Goal: Task Accomplishment & Management: Complete application form

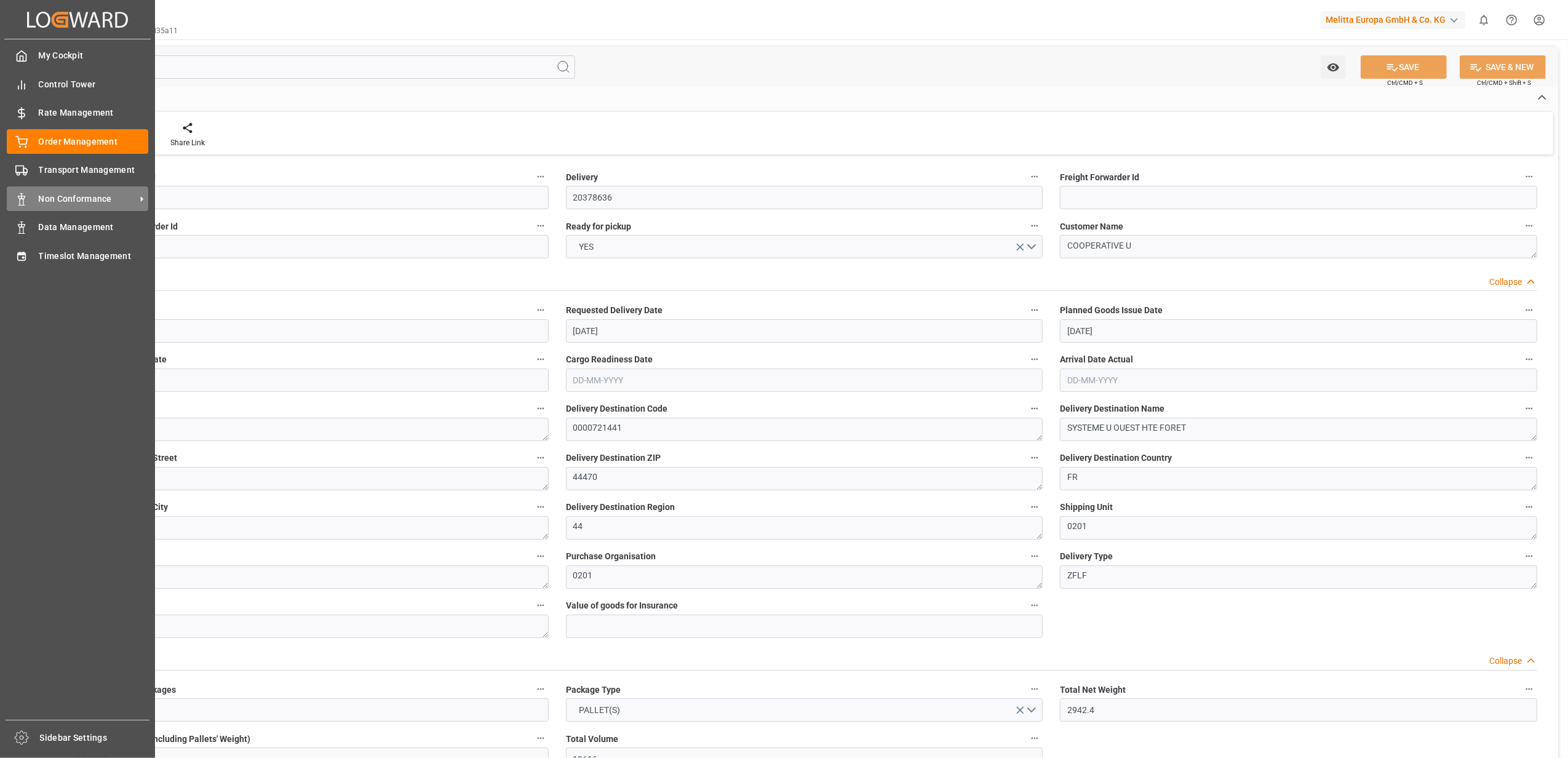
click at [54, 192] on span "Non Conformance" at bounding box center [87, 199] width 97 height 13
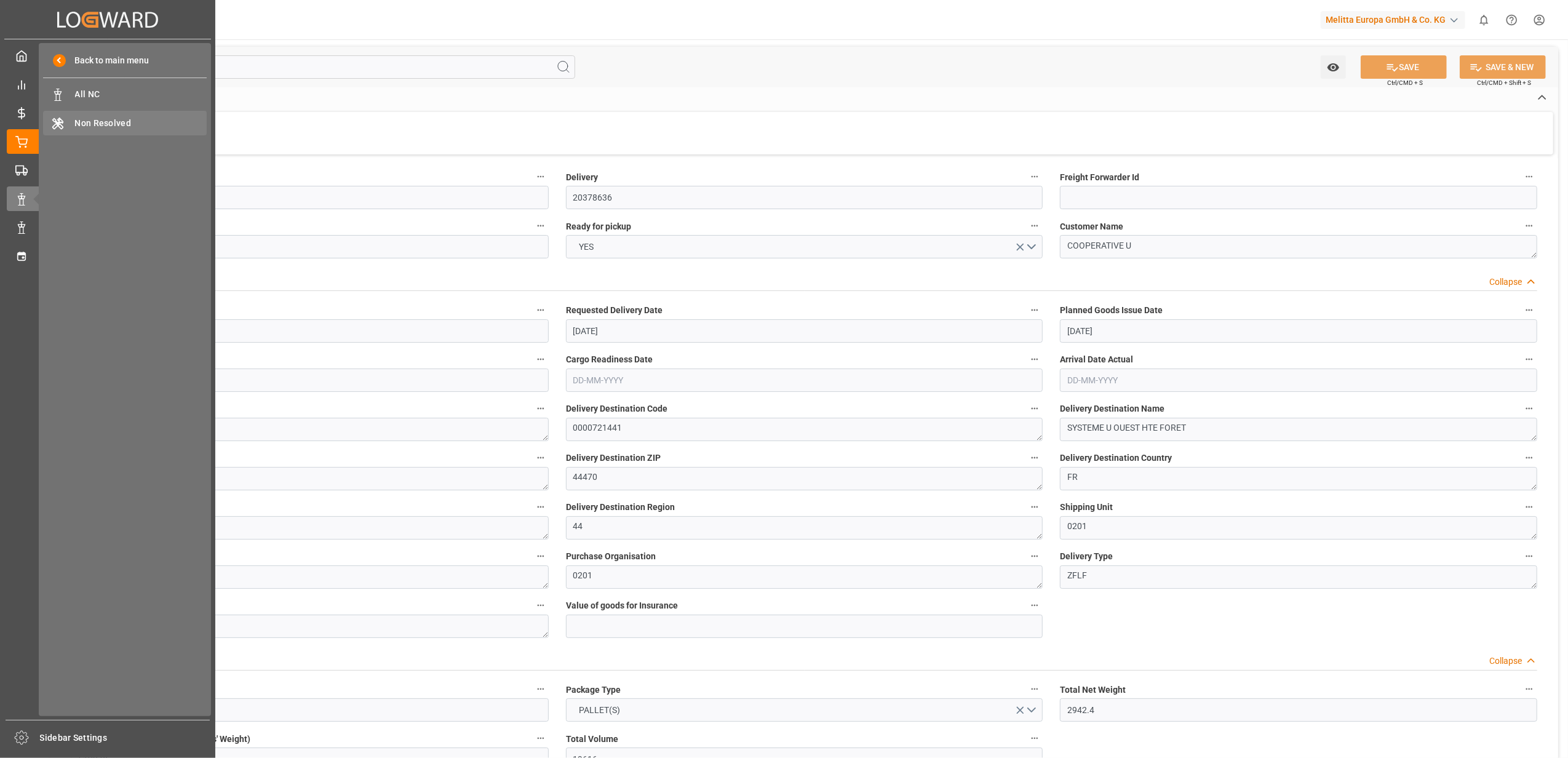
click at [80, 129] on div "Non Resolved Non Resolved" at bounding box center [124, 123] width 163 height 24
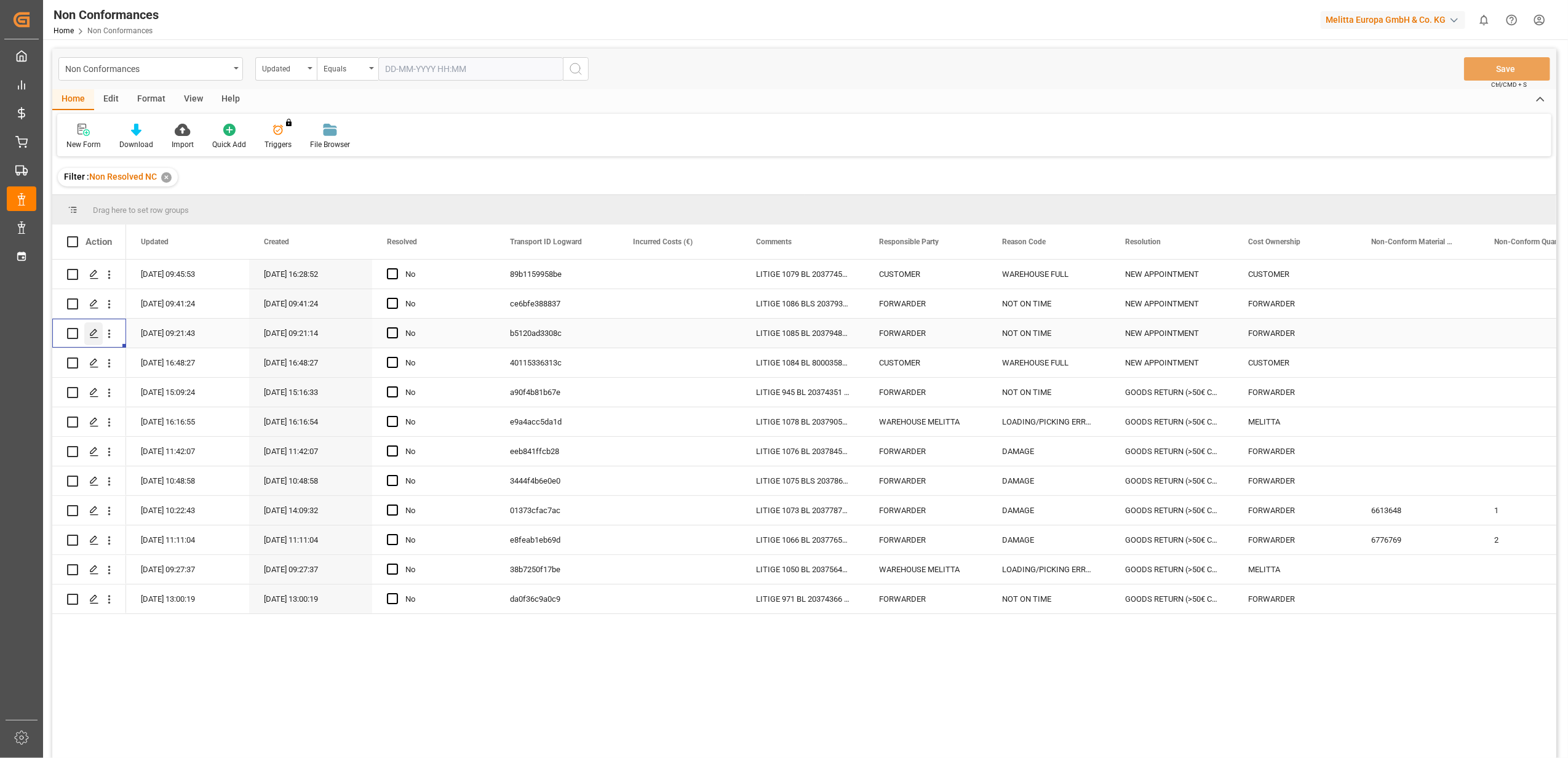
click at [95, 335] on icon "Press SPACE to select this row." at bounding box center [94, 334] width 10 height 10
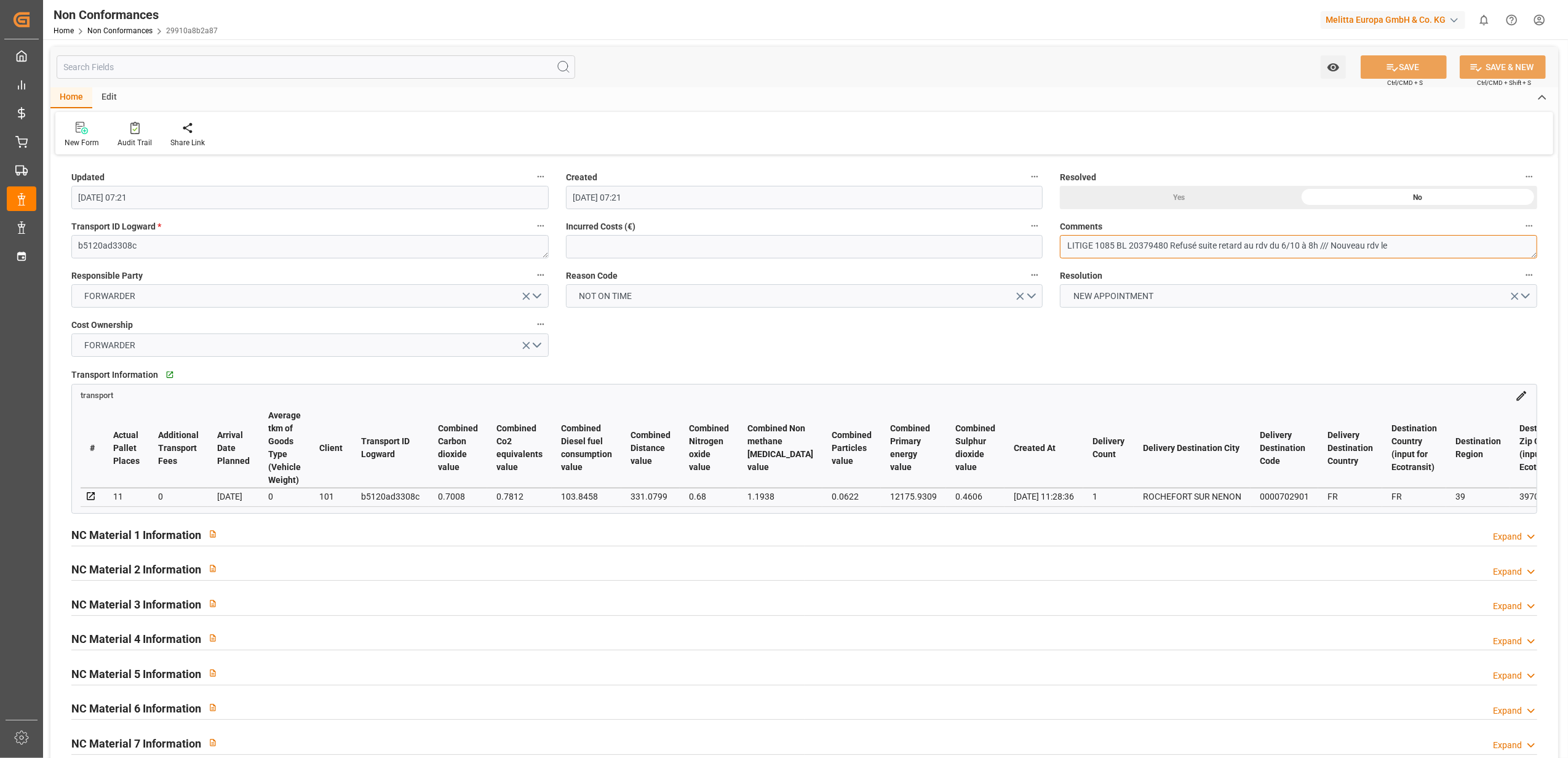
click at [1419, 248] on textarea "LITIGE 1085 BL 20379480 Refusé suite retard au rdv du 6/10 à 8h /// Nouveau rdv…" at bounding box center [1298, 247] width 477 height 23
type textarea "LITIGE 1085 BL 20379480 Refusé suite retard au rdv du 6/10 à 8h /// Nouveau rdv…"
click at [1426, 68] on button "SAVE" at bounding box center [1403, 67] width 86 height 23
type input "[DATE] 08:39"
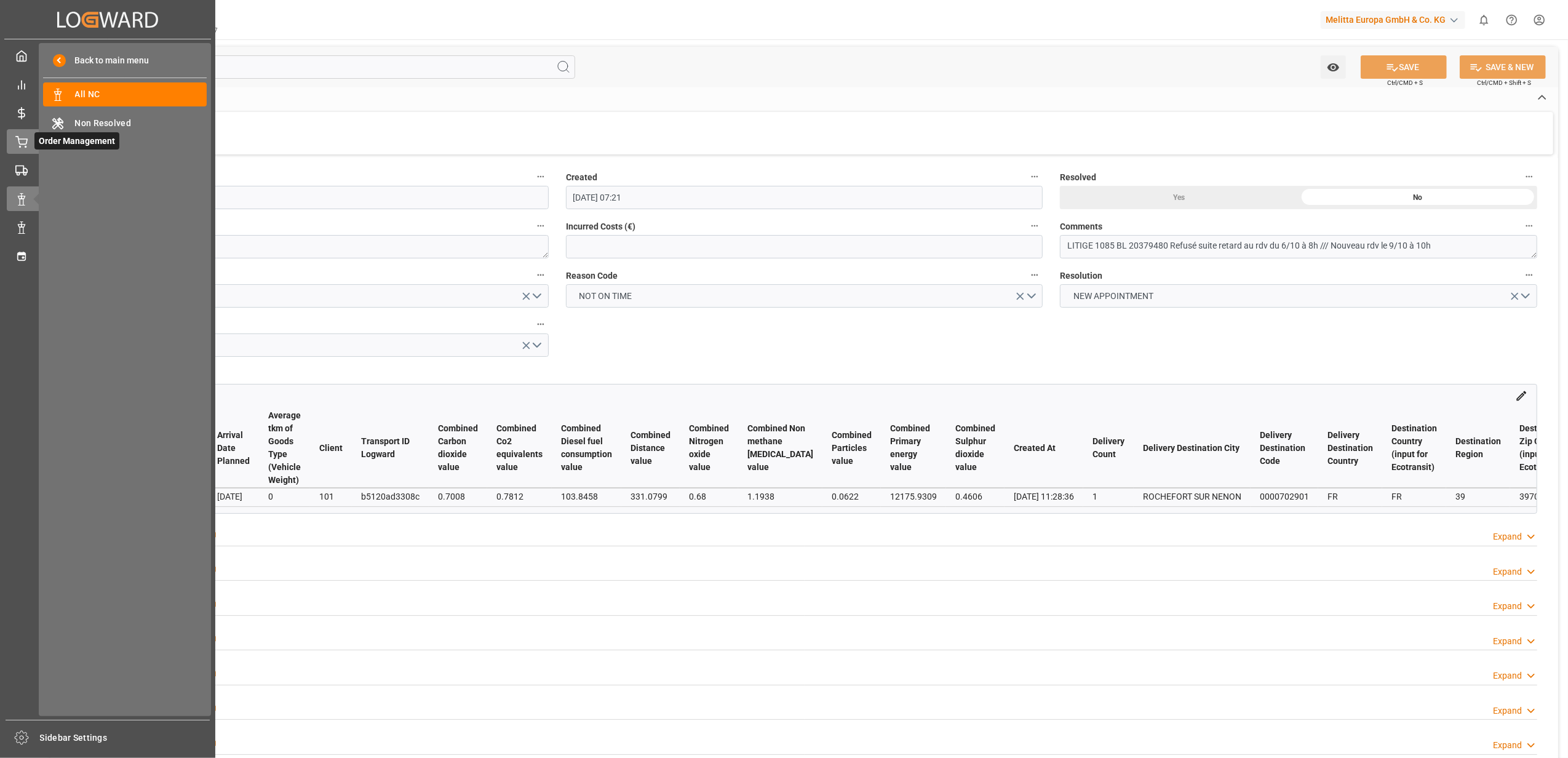
click at [26, 142] on icon at bounding box center [21, 140] width 11 height 8
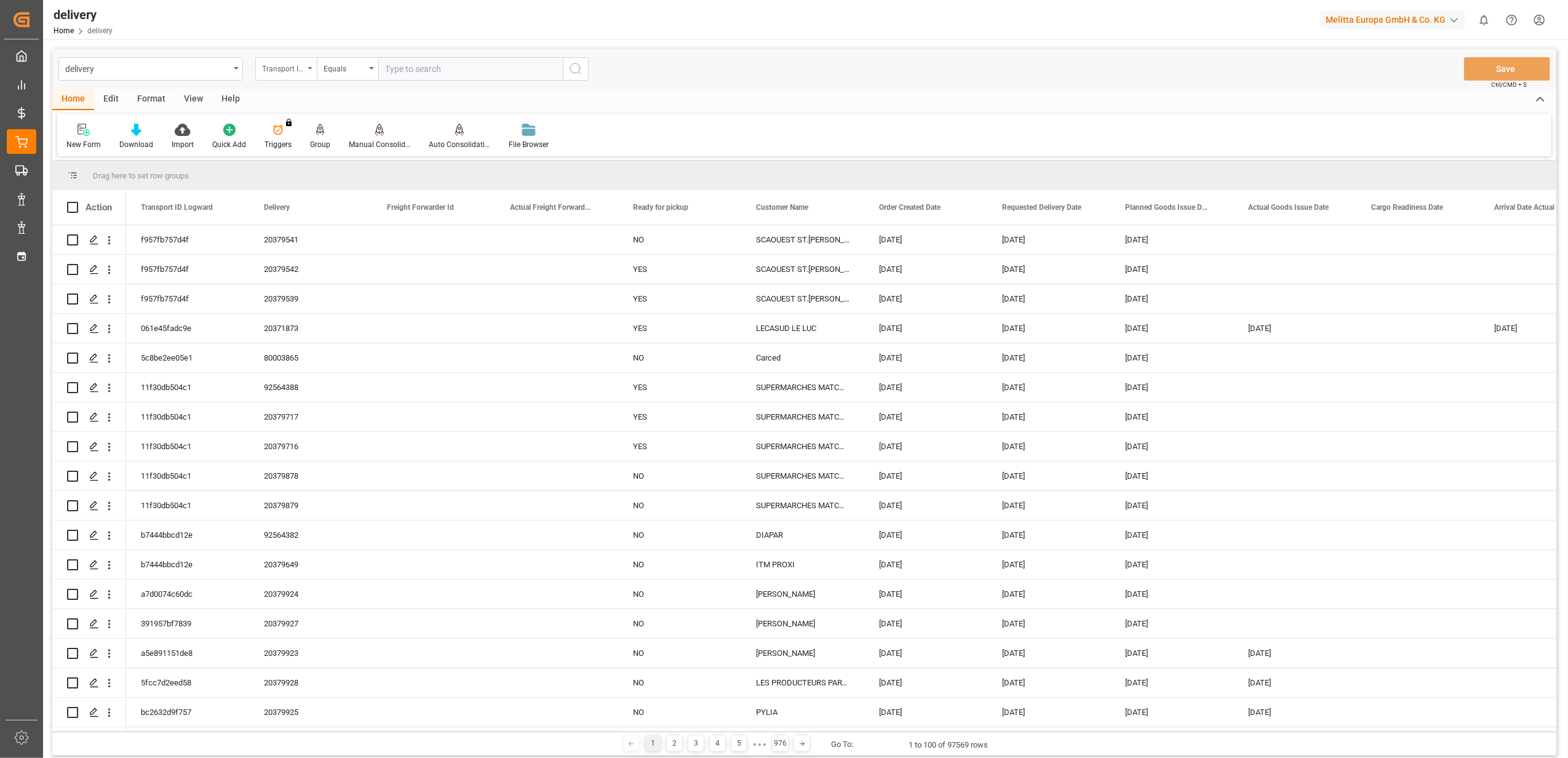
click at [309, 67] on icon "open menu" at bounding box center [310, 68] width 5 height 2
drag, startPoint x: 313, startPoint y: 143, endPoint x: 340, endPoint y: 123, distance: 33.6
click at [313, 141] on div "Delivery" at bounding box center [348, 152] width 184 height 26
click at [450, 62] on input "text" at bounding box center [470, 69] width 184 height 23
type input "20378638"
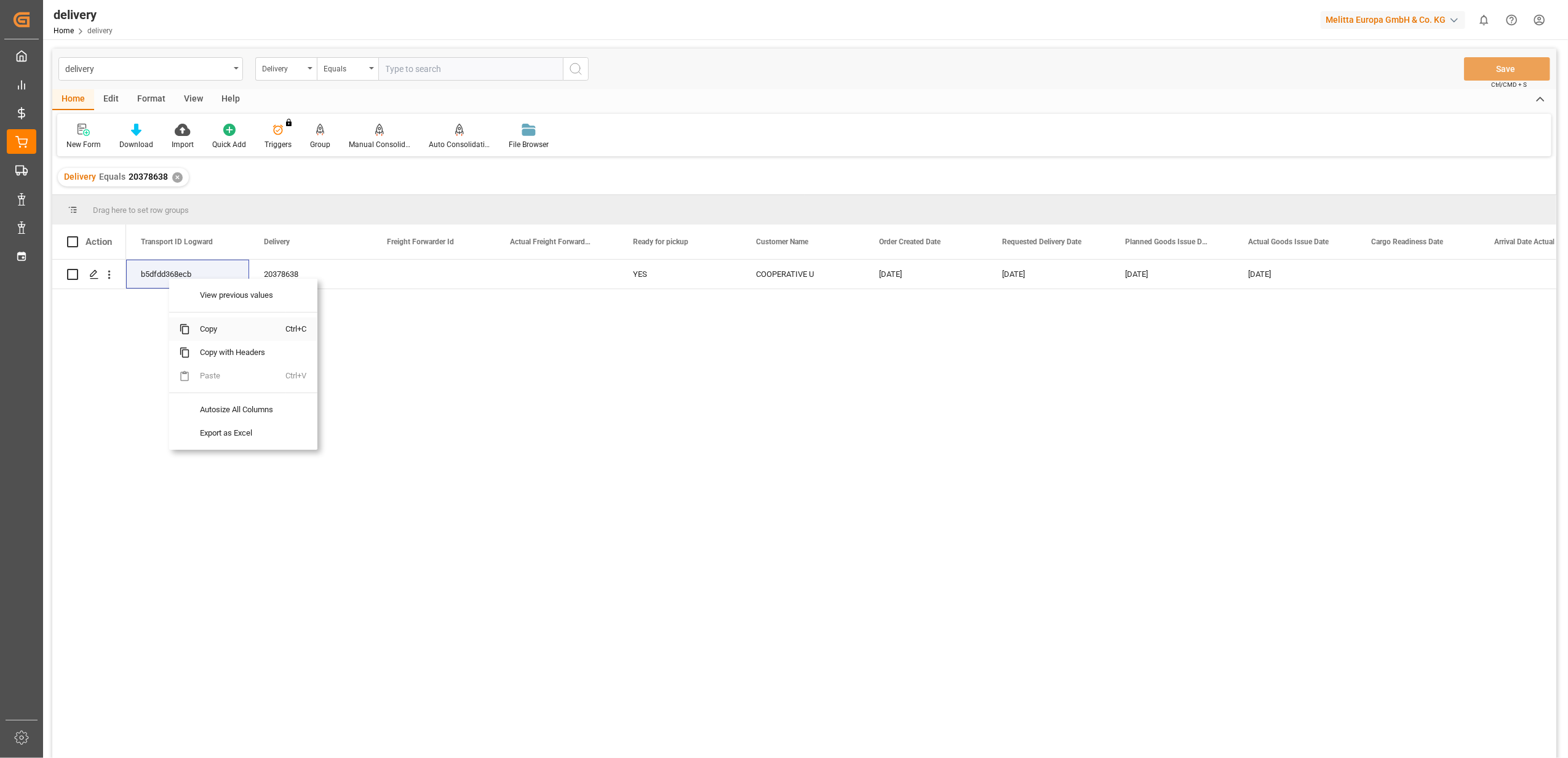
click at [216, 333] on span "Copy" at bounding box center [238, 329] width 96 height 23
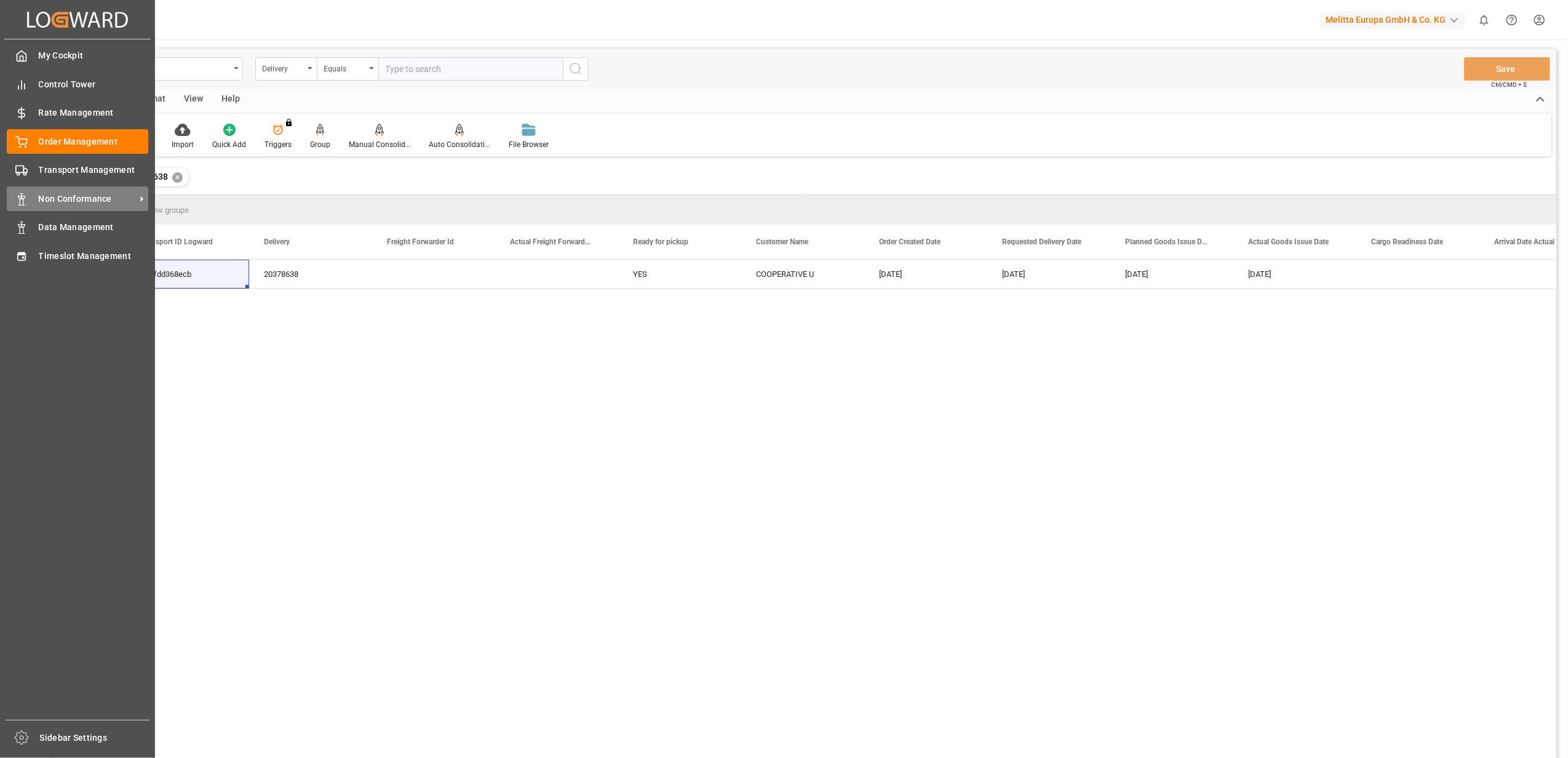
click at [57, 197] on span "Non Conformance" at bounding box center [87, 199] width 97 height 13
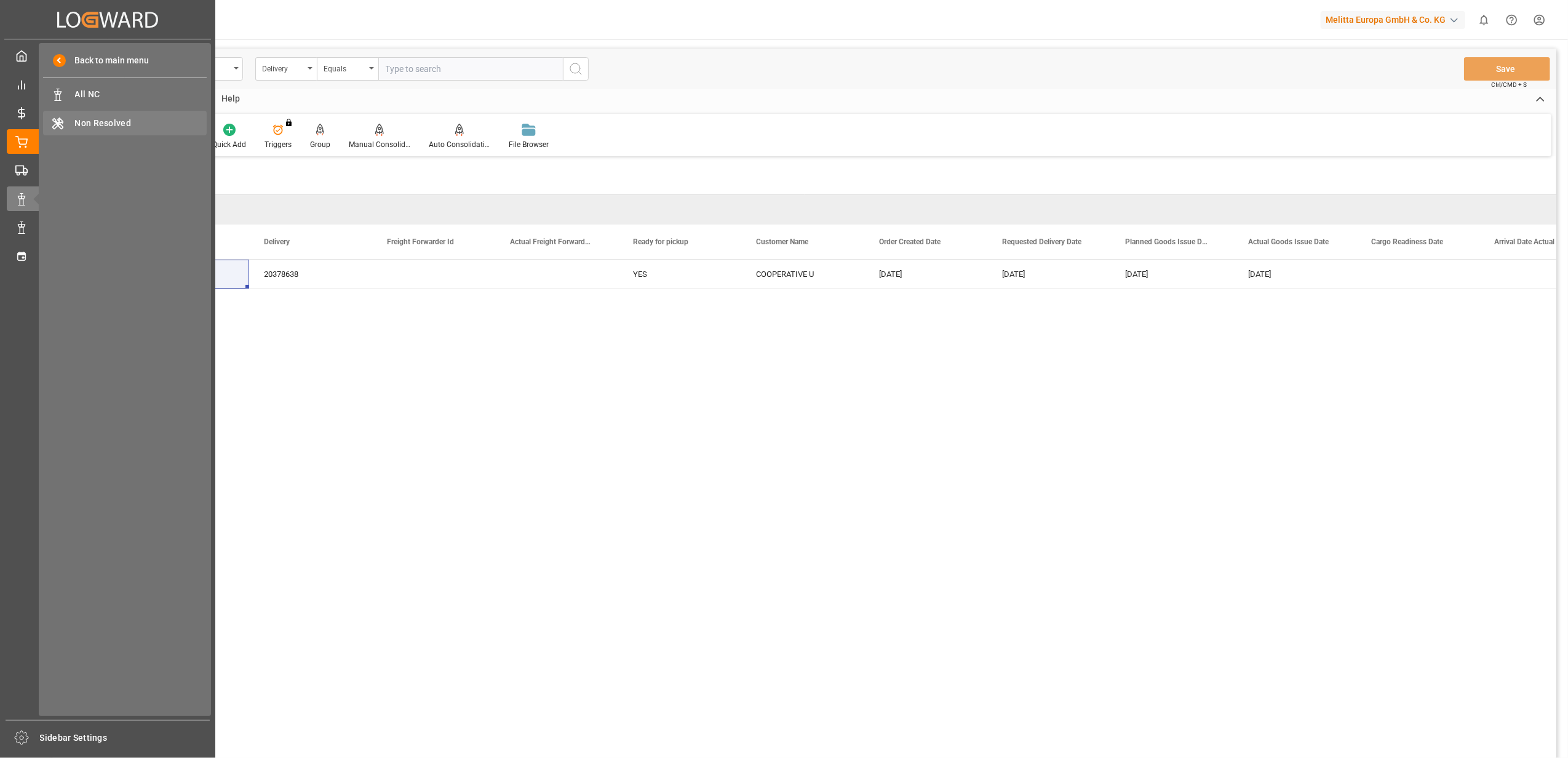
click at [79, 123] on span "Non Resolved" at bounding box center [141, 123] width 132 height 13
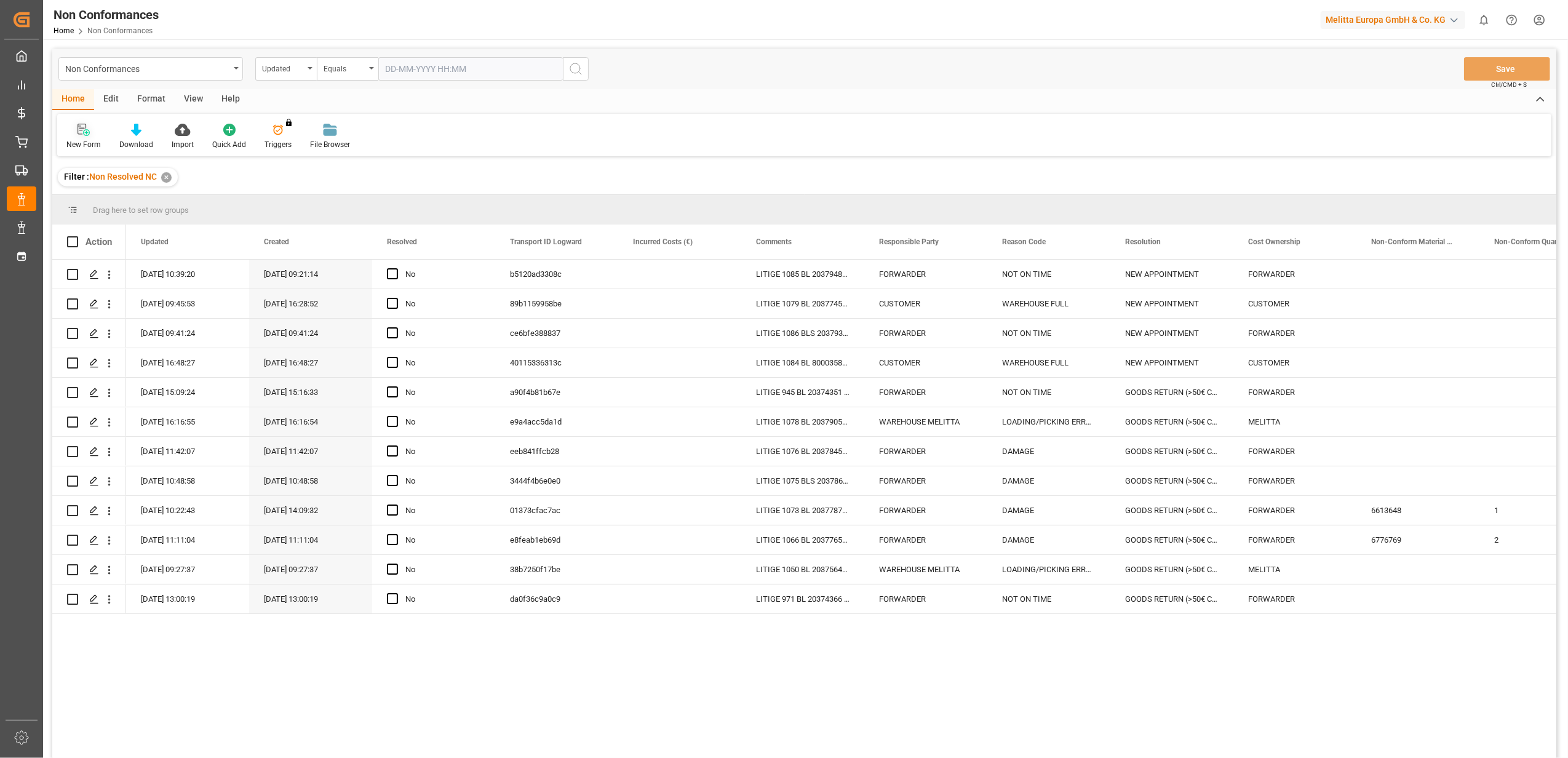
click at [86, 127] on icon at bounding box center [83, 129] width 12 height 12
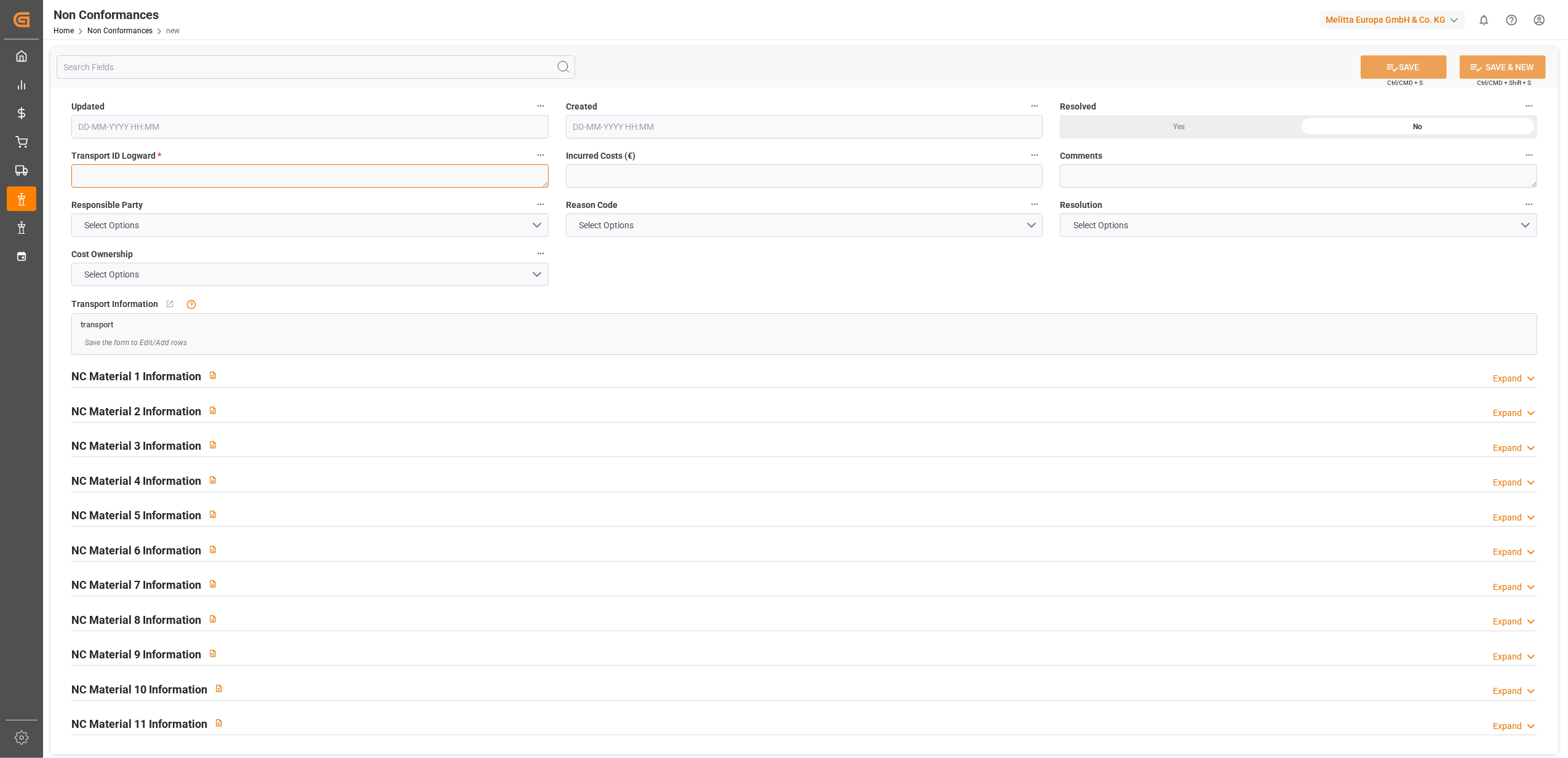
click at [411, 180] on textarea at bounding box center [310, 176] width 477 height 23
paste textarea "b5dfdd368ecb"
type textarea "b5dfdd368ecb"
click at [536, 223] on button "Select Options" at bounding box center [310, 225] width 477 height 23
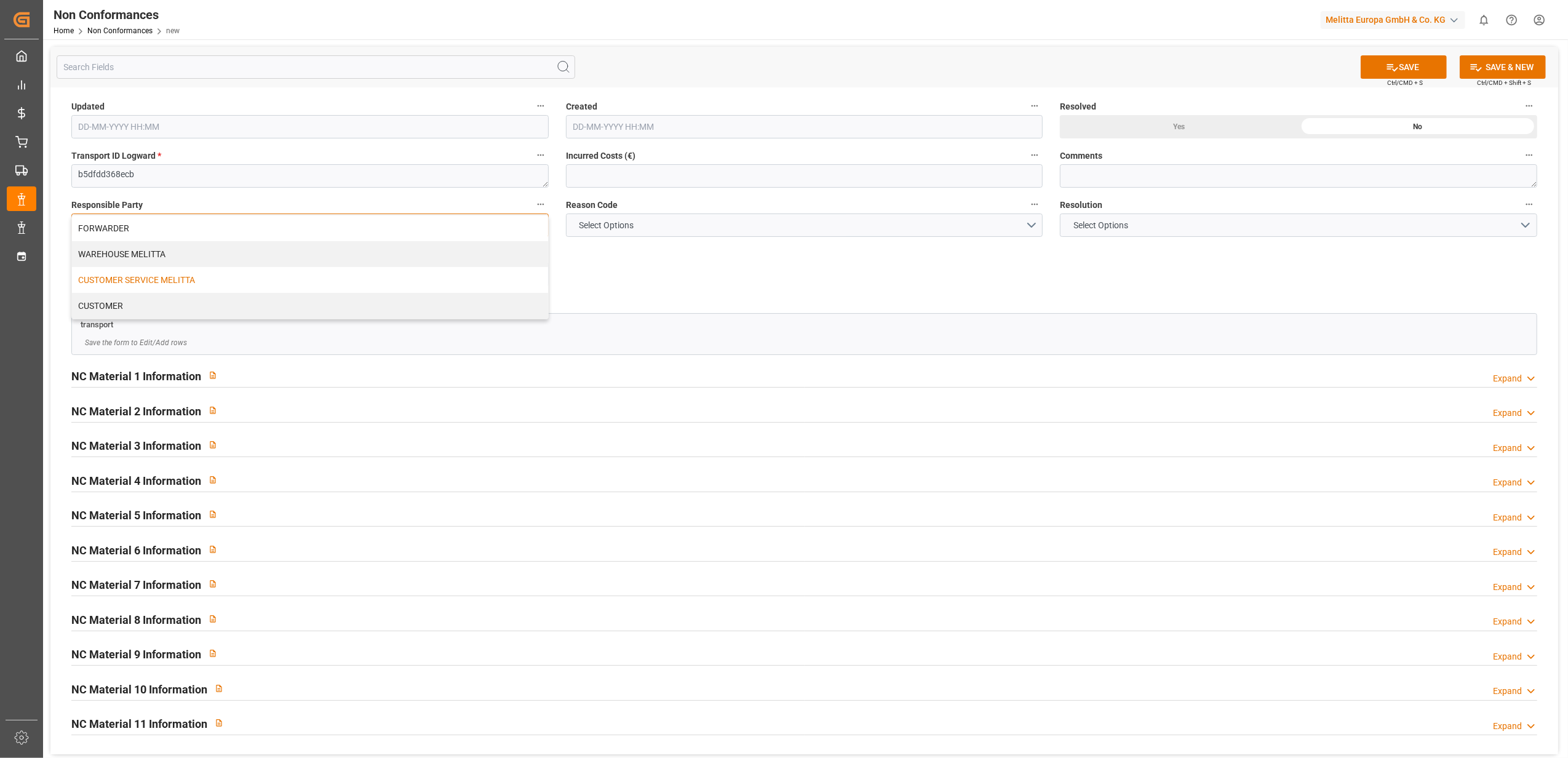
click at [406, 267] on div "CUSTOMER SERVICE MELITTA" at bounding box center [310, 280] width 476 height 26
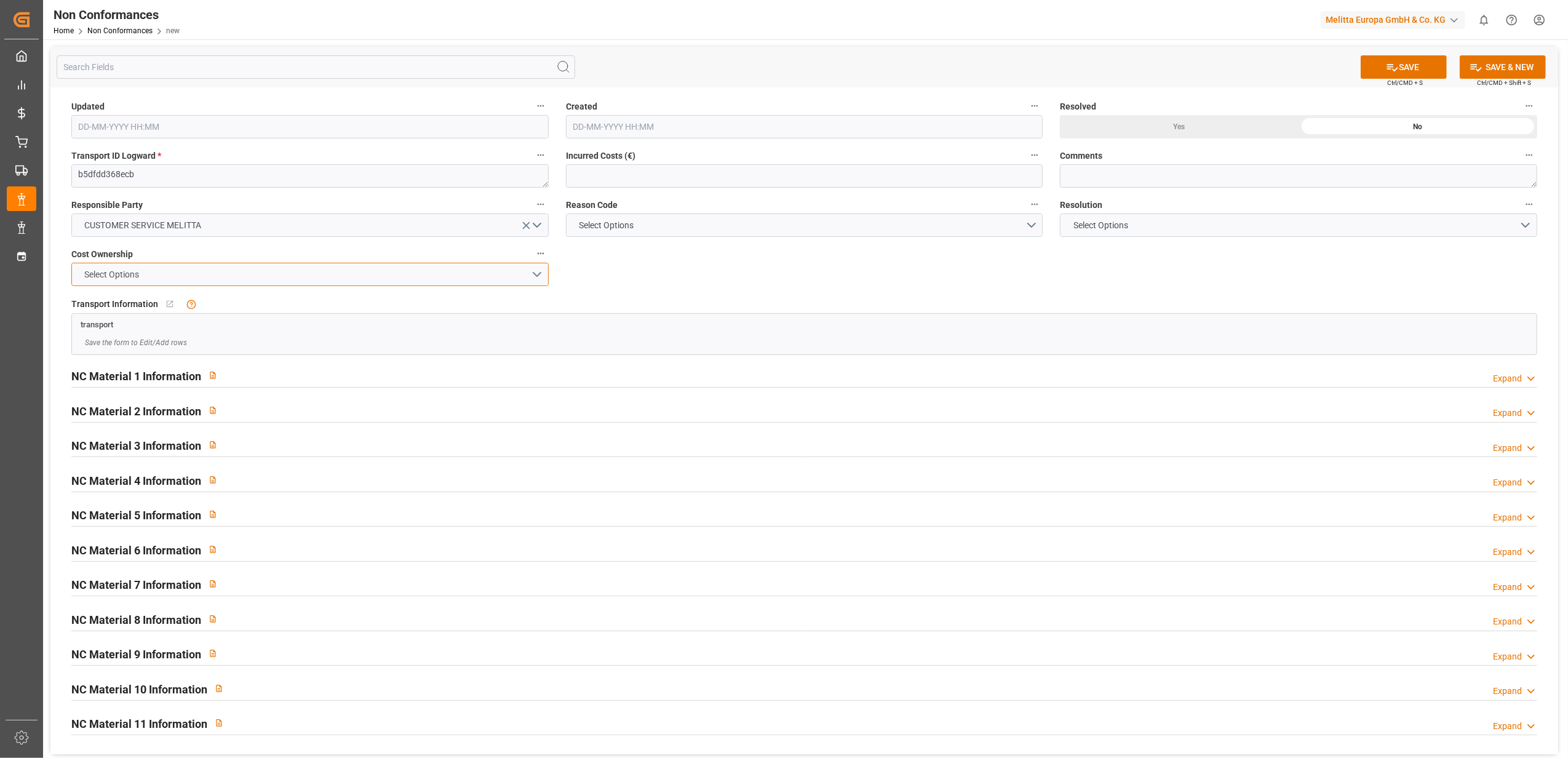
click at [533, 274] on button "Select Options" at bounding box center [310, 274] width 477 height 23
click at [331, 309] on div "MELITTA" at bounding box center [310, 303] width 476 height 26
click at [1035, 224] on button "Select Options" at bounding box center [805, 225] width 477 height 23
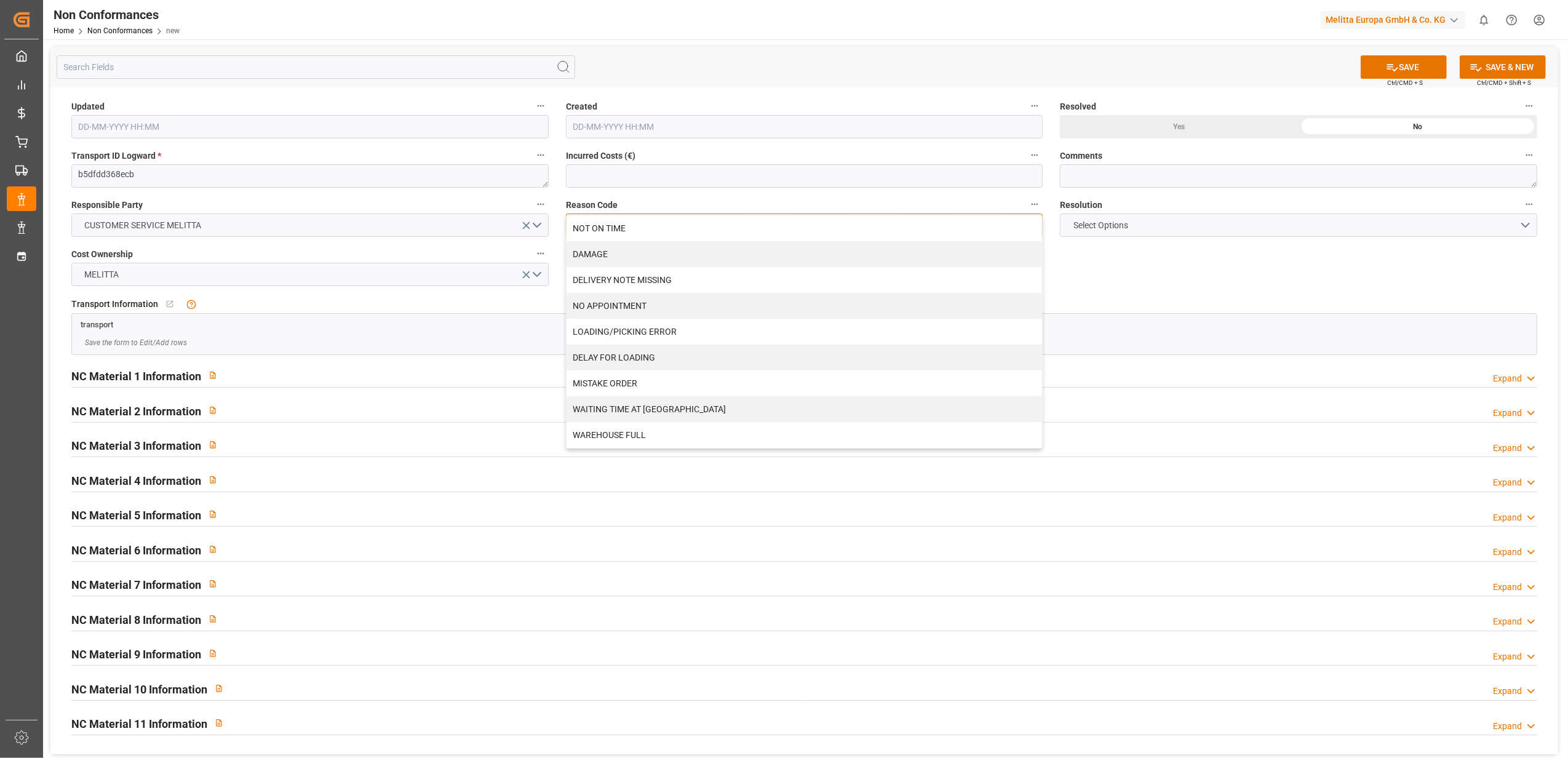
click at [785, 335] on div "LOADING/PICKING ERROR" at bounding box center [805, 332] width 476 height 26
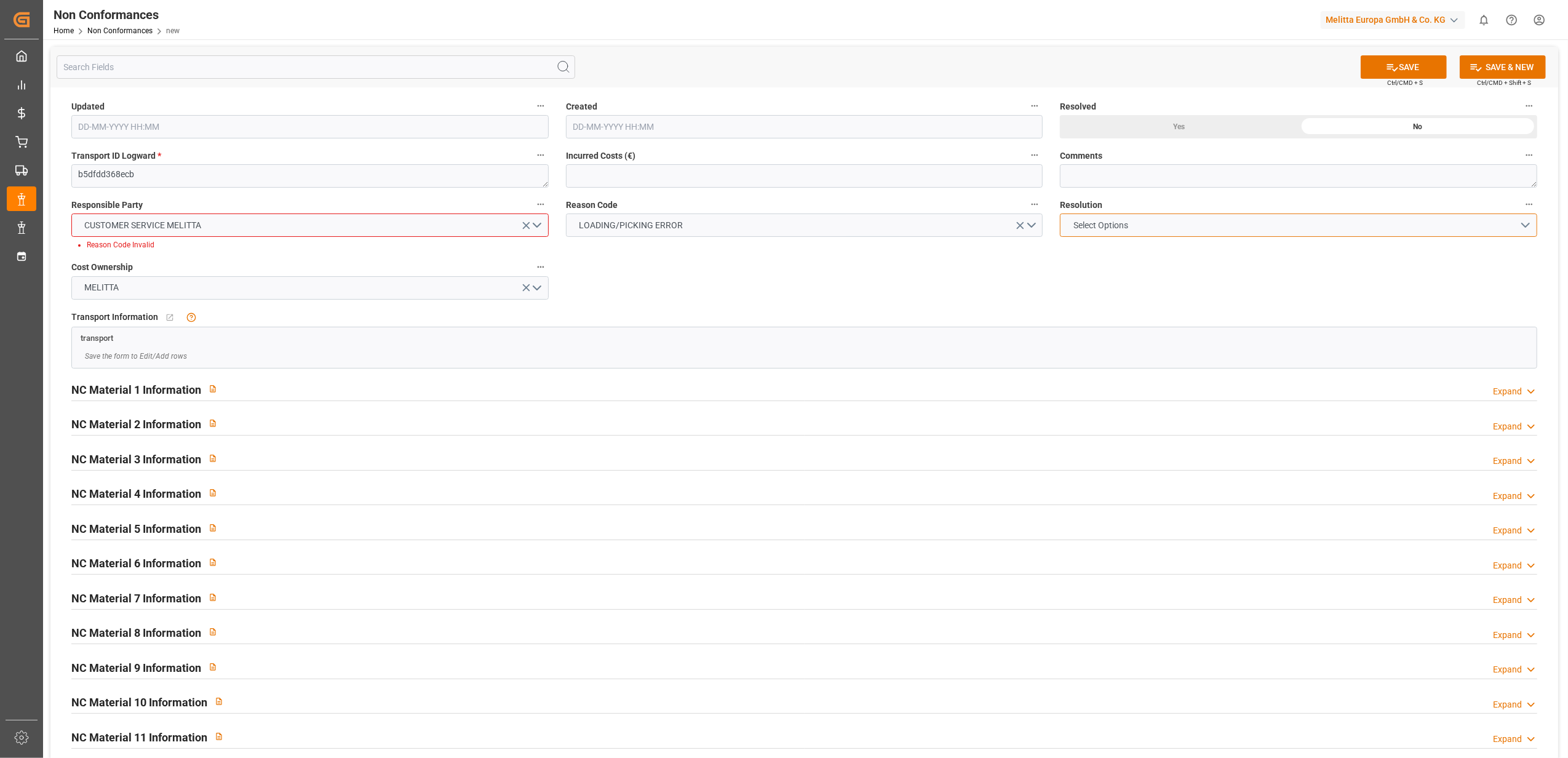
click at [1523, 223] on button "Select Options" at bounding box center [1298, 225] width 477 height 23
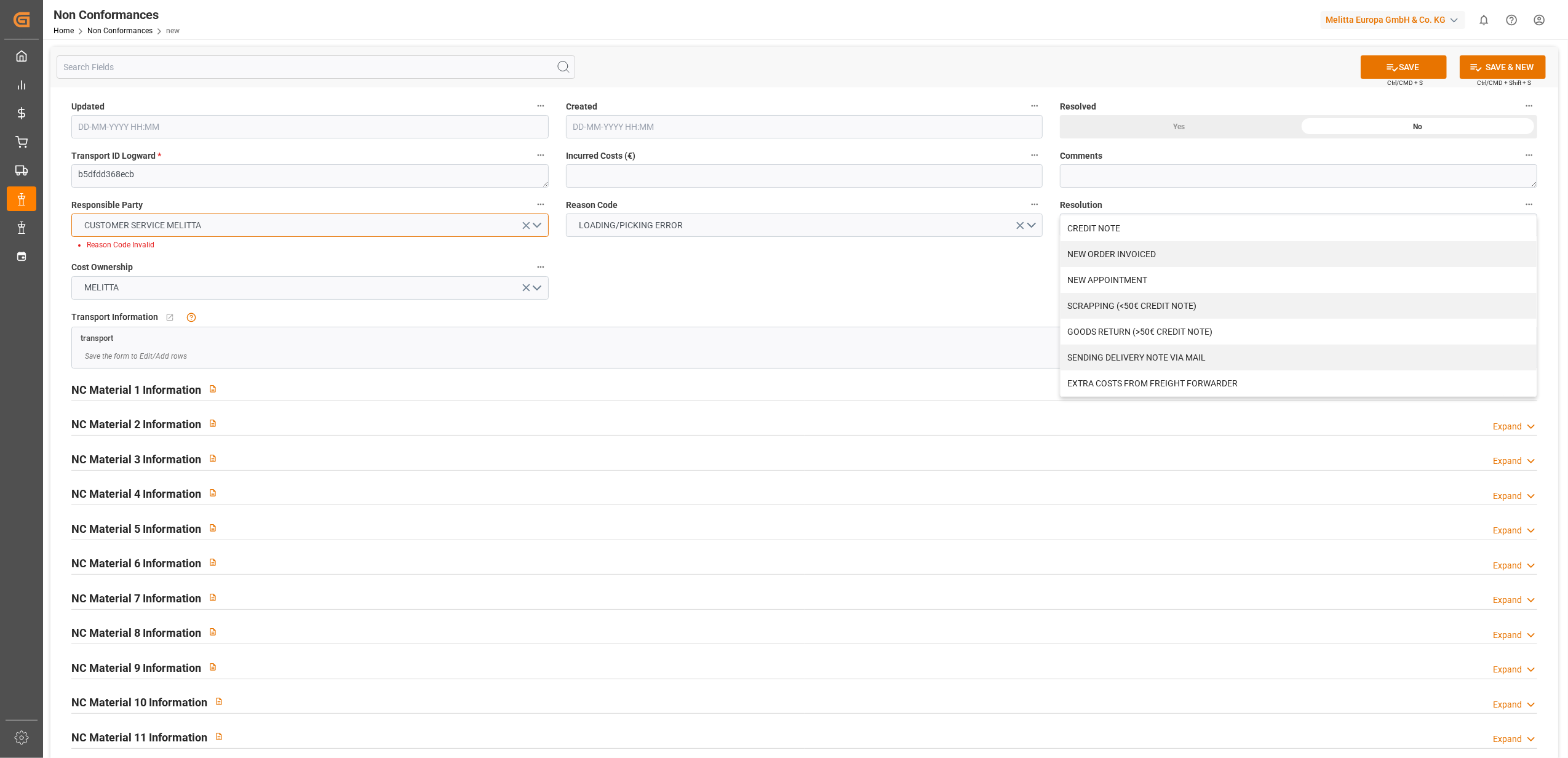
click at [538, 224] on button "CUSTOMER SERVICE MELITTA" at bounding box center [310, 225] width 477 height 23
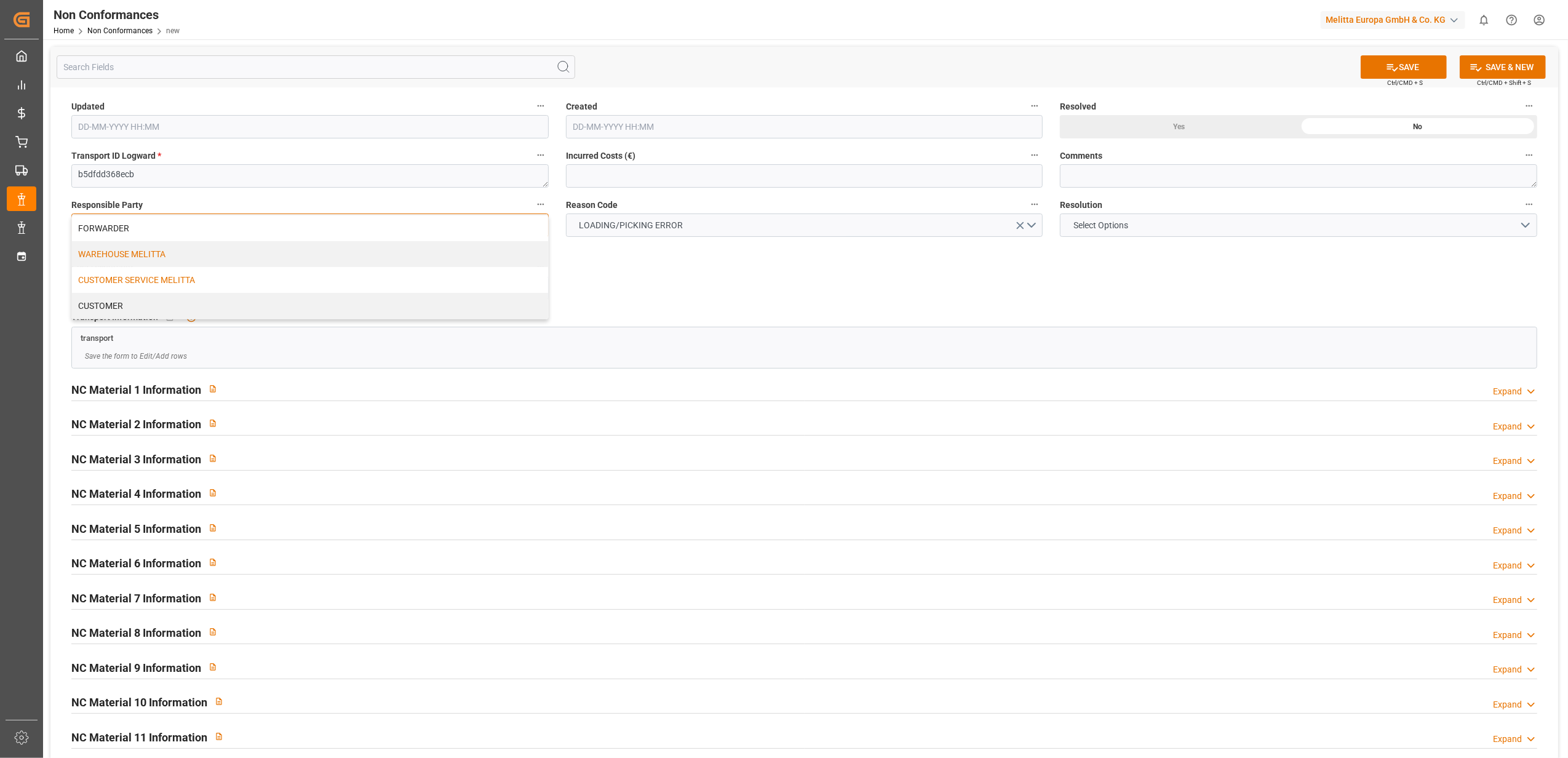
click at [192, 260] on div "WAREHOUSE MELITTA" at bounding box center [310, 254] width 476 height 26
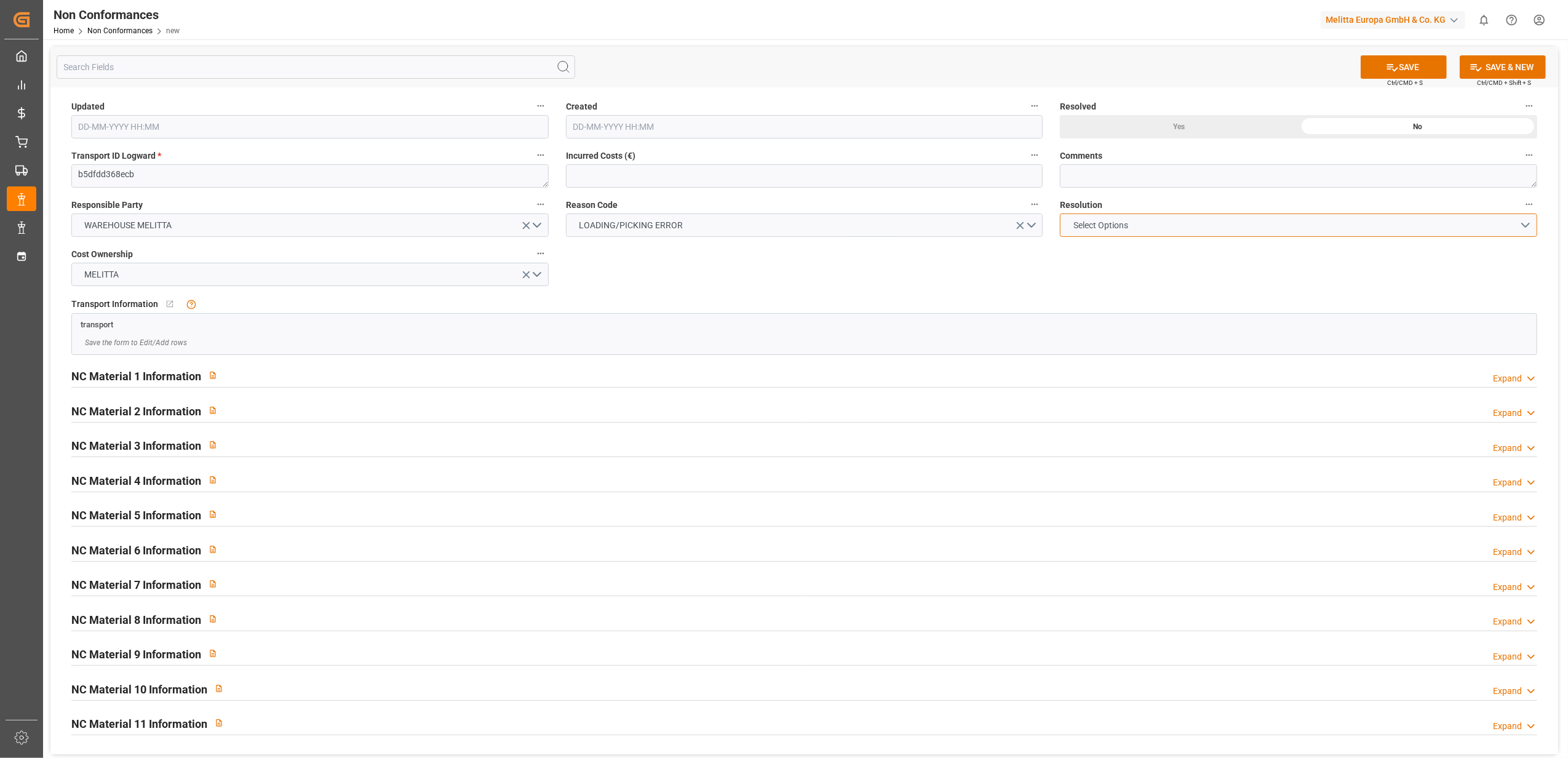
click at [1527, 224] on button "Select Options" at bounding box center [1298, 225] width 477 height 23
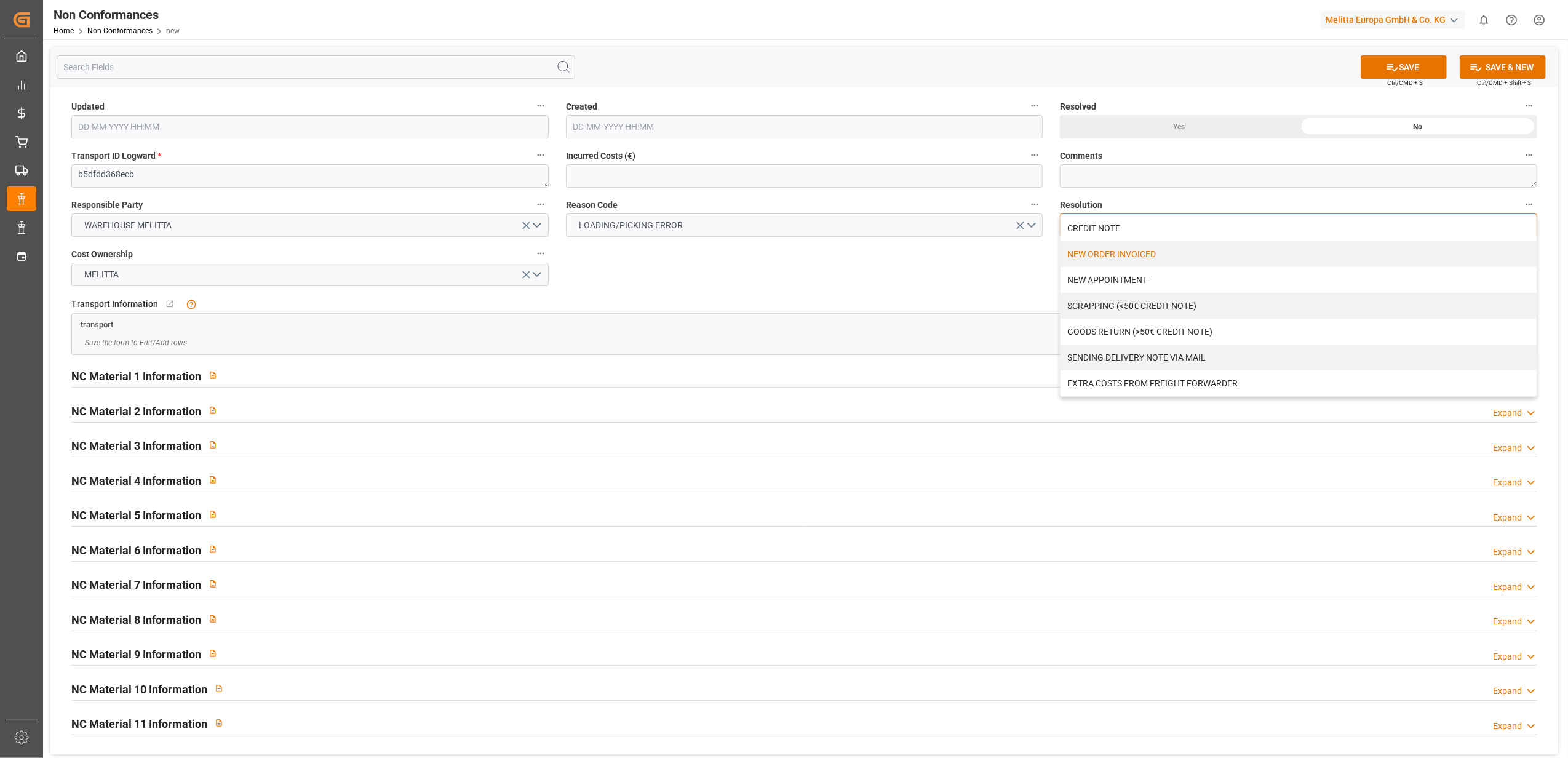
click at [1103, 255] on div "NEW ORDER INVOICED" at bounding box center [1298, 254] width 476 height 26
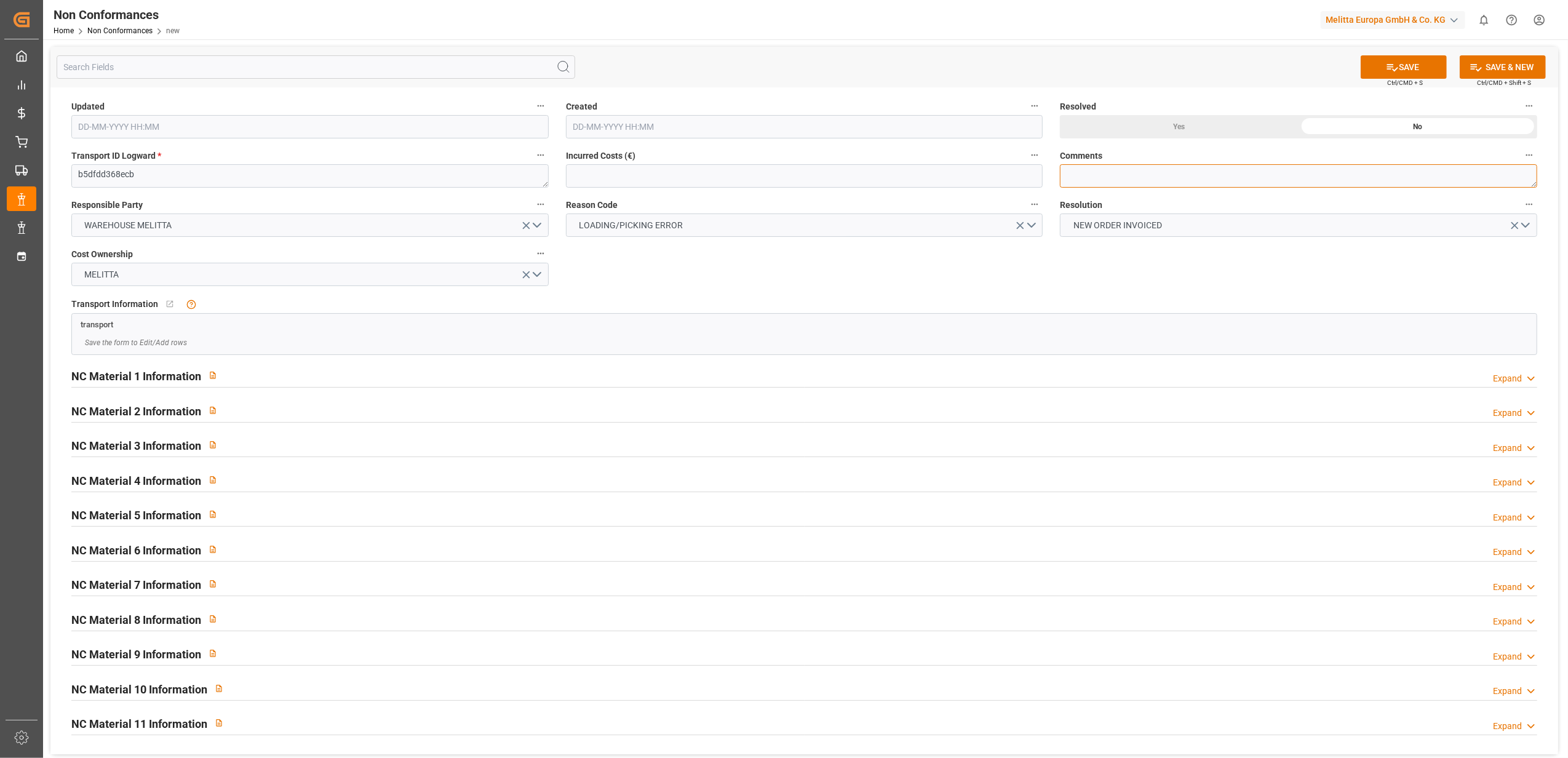
click at [1083, 181] on textarea at bounding box center [1298, 176] width 477 height 23
type textarea "LITIGE"
click at [1514, 378] on div "Expand" at bounding box center [1507, 379] width 29 height 13
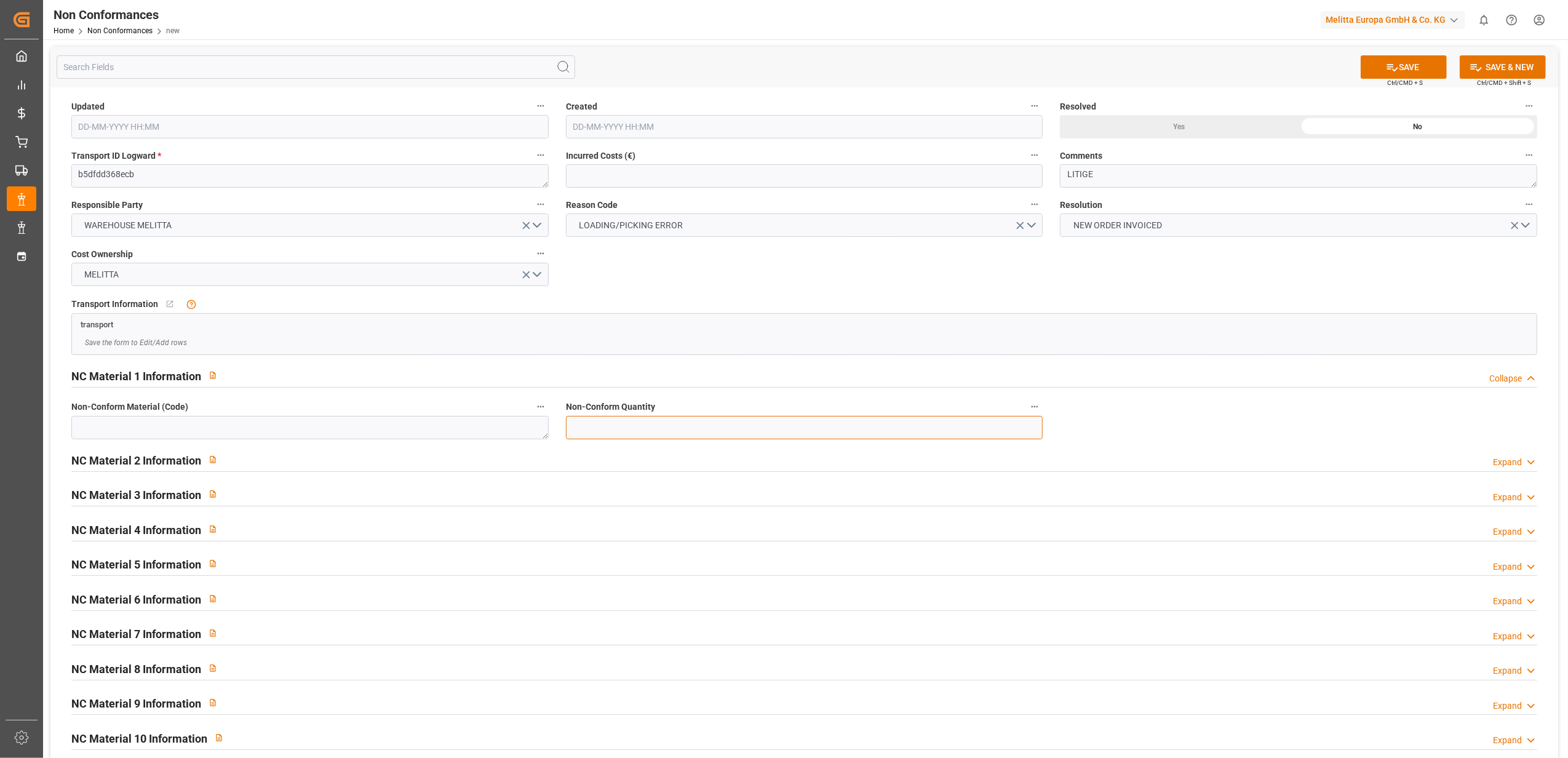
click at [862, 430] on input "text" at bounding box center [805, 428] width 477 height 23
type input "132"
click at [467, 433] on textarea at bounding box center [310, 428] width 477 height 23
type textarea "6780636"
click at [1120, 177] on textarea "LITIGE" at bounding box center [1298, 176] width 477 height 23
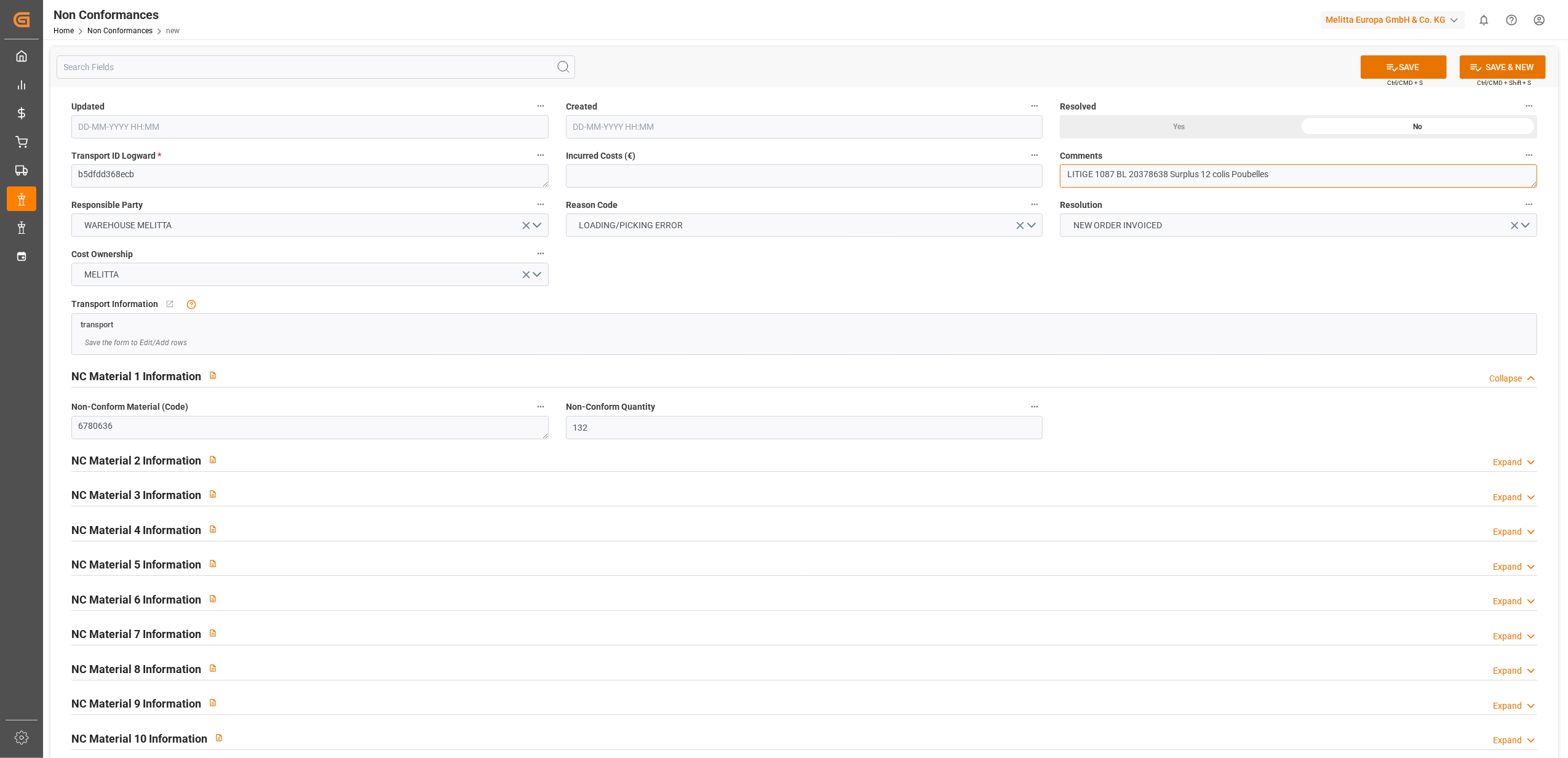
type textarea "LITIGE 1087 BL 20378638 Surplus 12 colis Poubelles"
click at [1170, 131] on div "Yes" at bounding box center [1178, 127] width 239 height 23
click at [1425, 65] on button "SAVE" at bounding box center [1403, 67] width 86 height 23
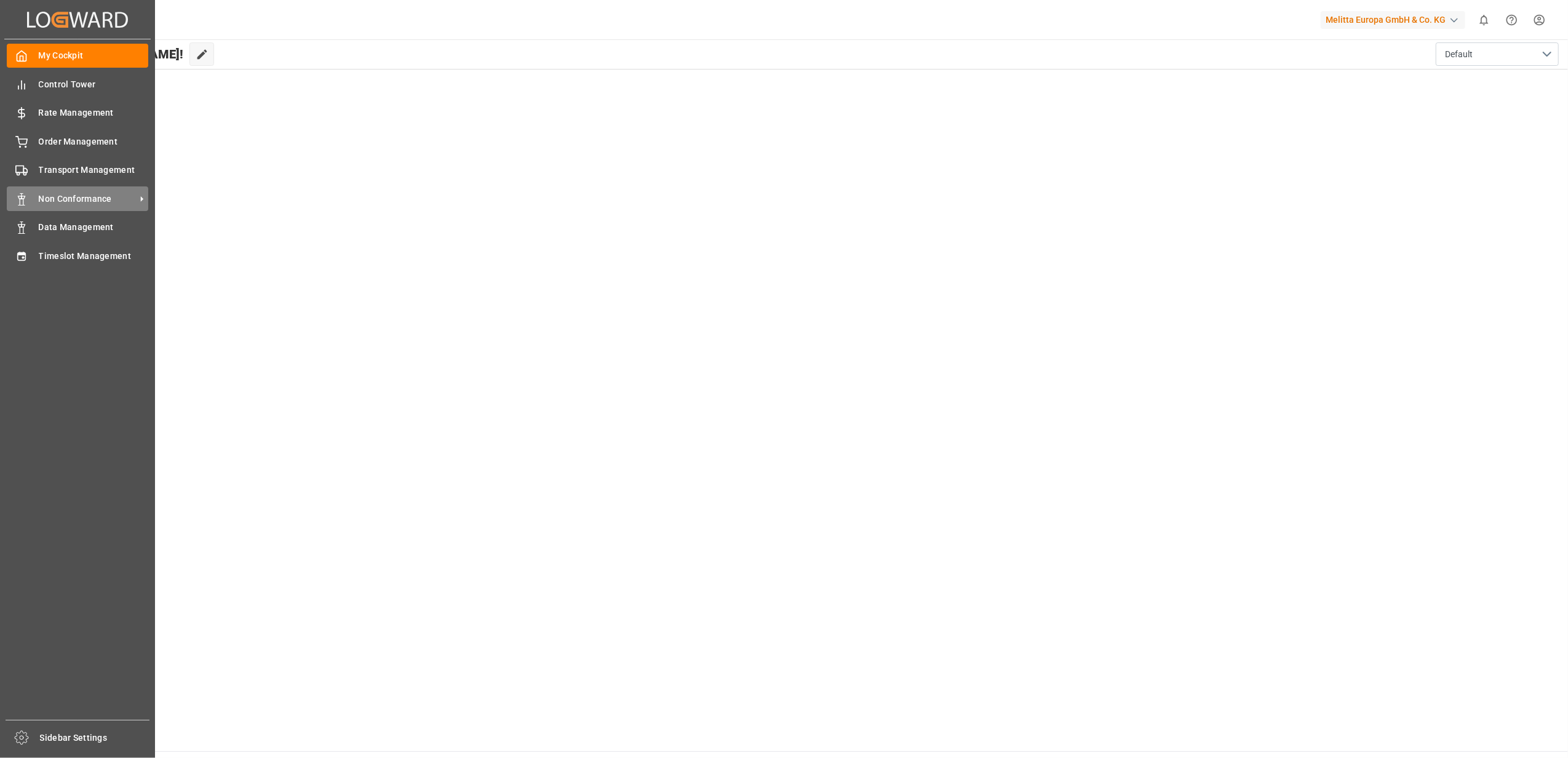
click at [62, 198] on span "Non Conformance" at bounding box center [87, 199] width 97 height 13
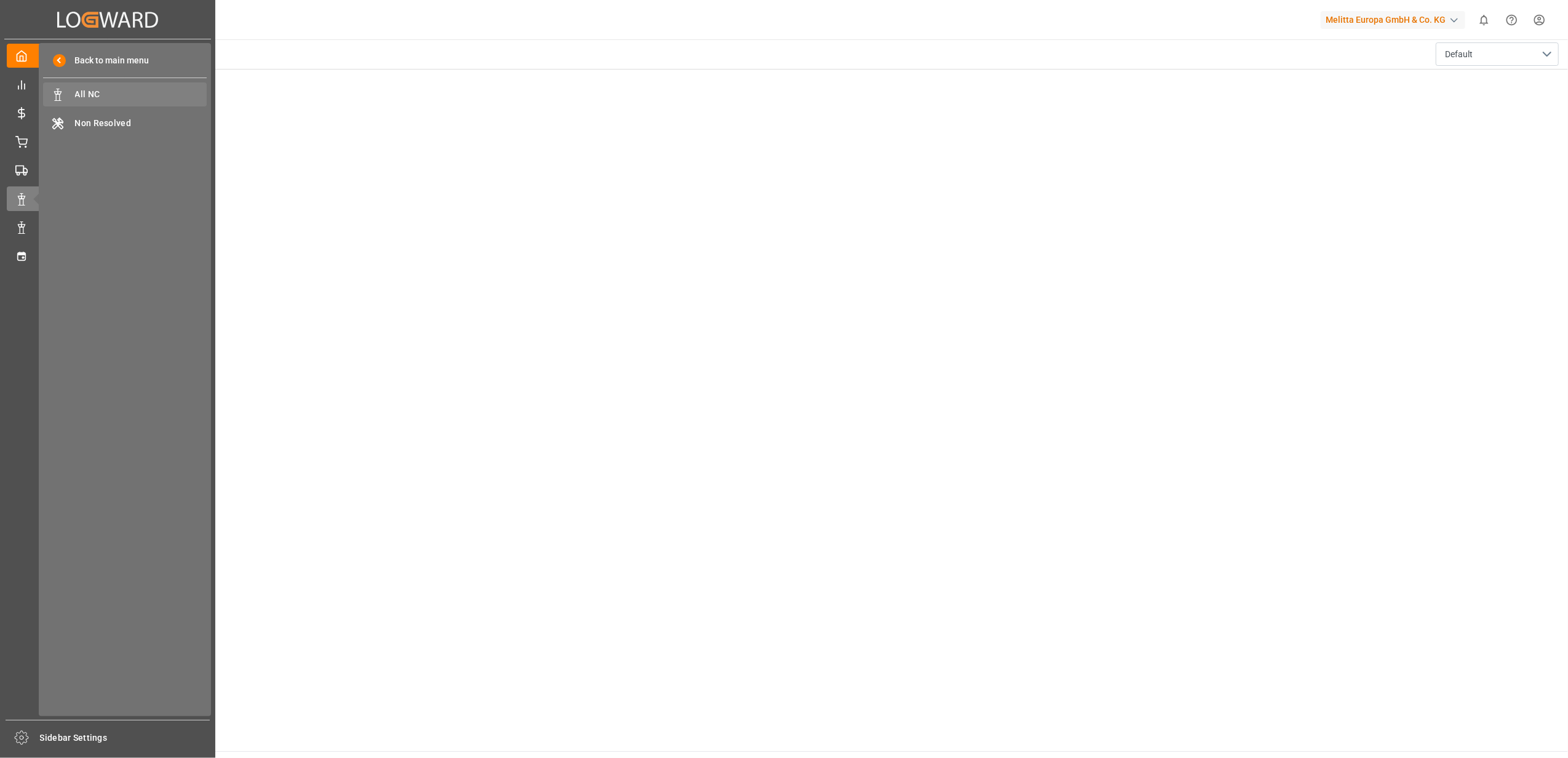
click at [97, 96] on span "All NC" at bounding box center [141, 94] width 132 height 13
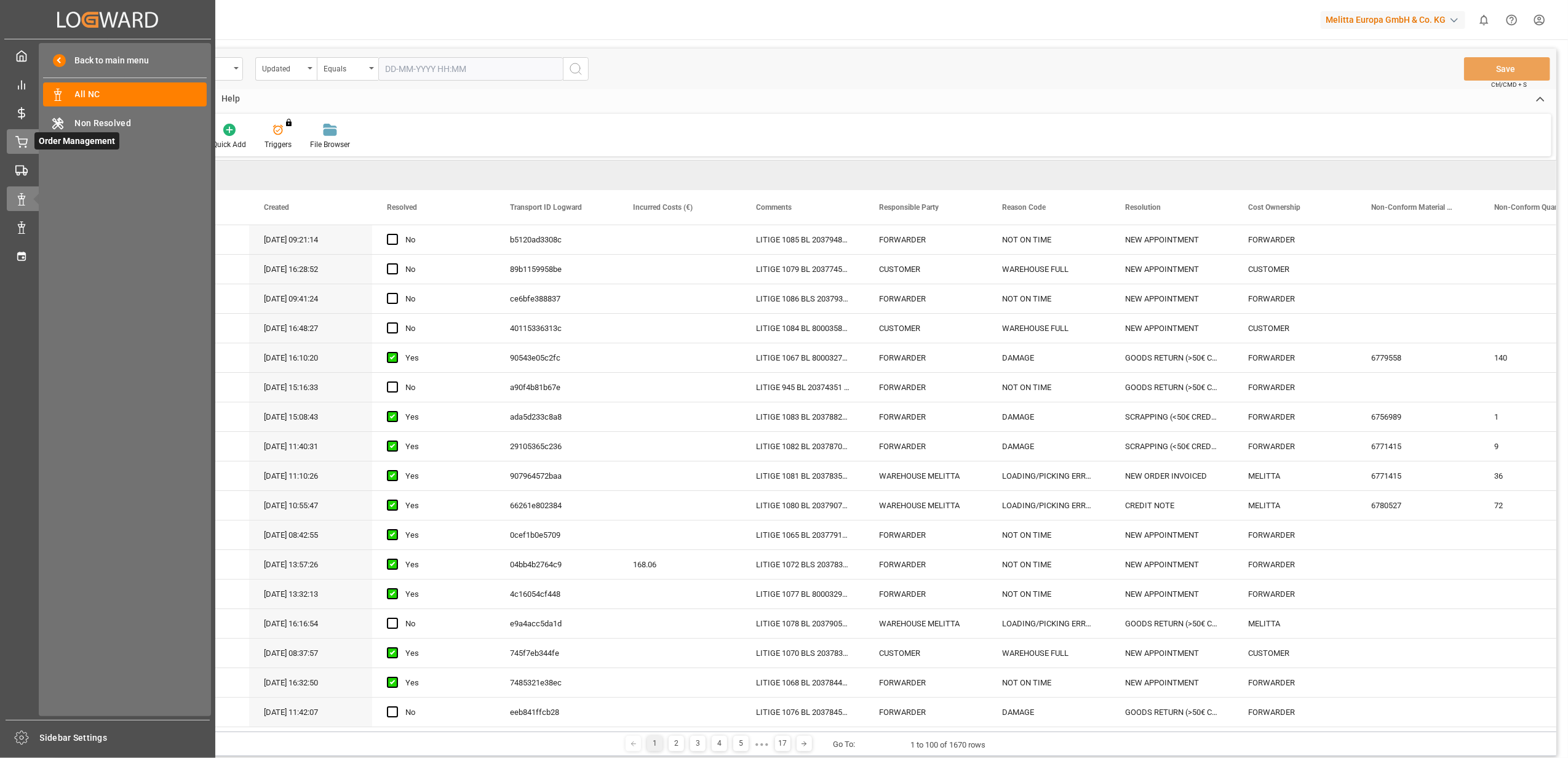
click at [11, 144] on div at bounding box center [17, 142] width 21 height 13
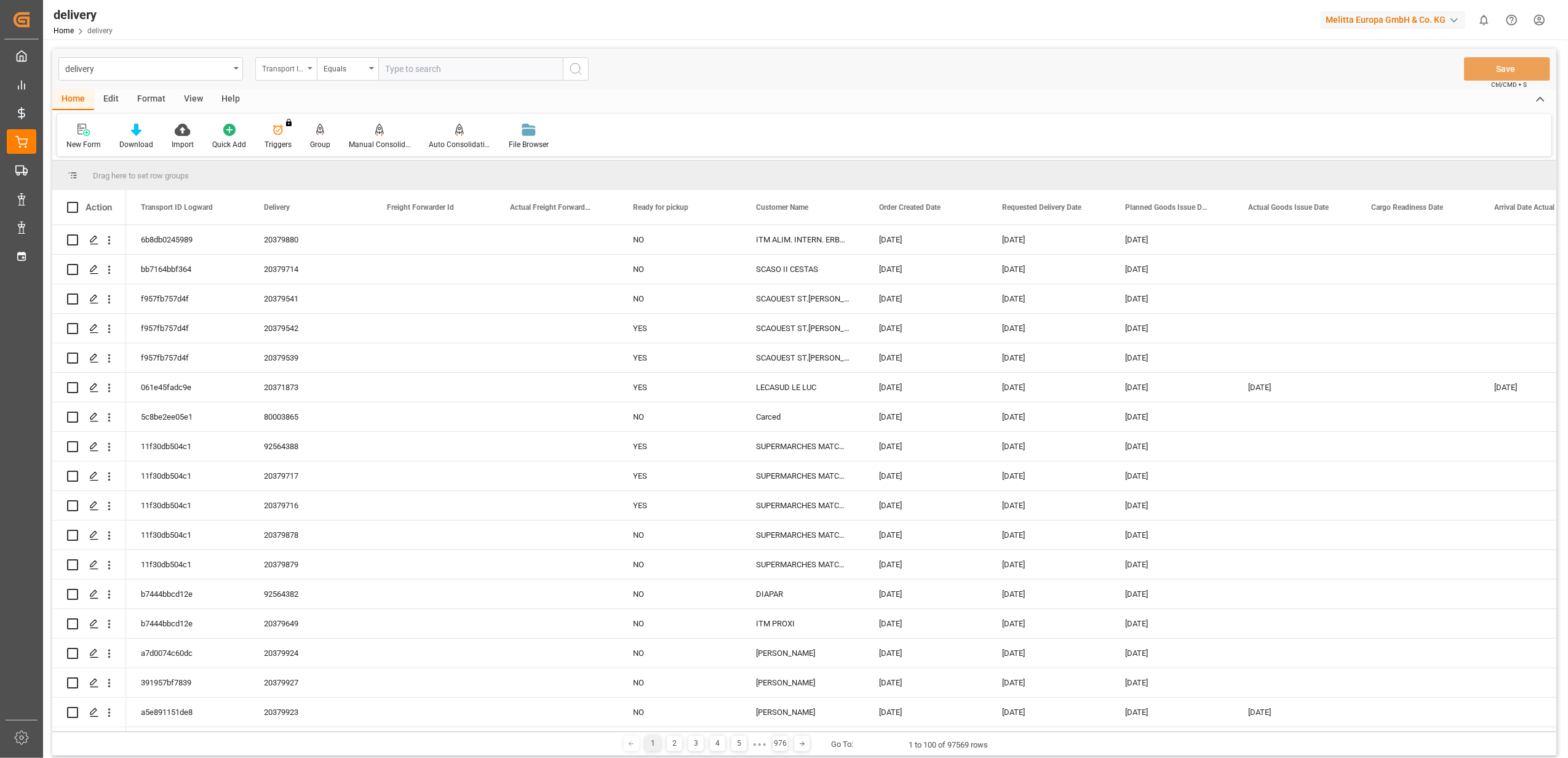
click at [305, 68] on div "Transport ID Logward" at bounding box center [286, 69] width 62 height 23
click at [315, 147] on div "Delivery" at bounding box center [348, 152] width 184 height 26
drag, startPoint x: 435, startPoint y: 70, endPoint x: 443, endPoint y: 70, distance: 8.0
click at [436, 70] on input "text" at bounding box center [470, 69] width 184 height 23
type input "20379552"
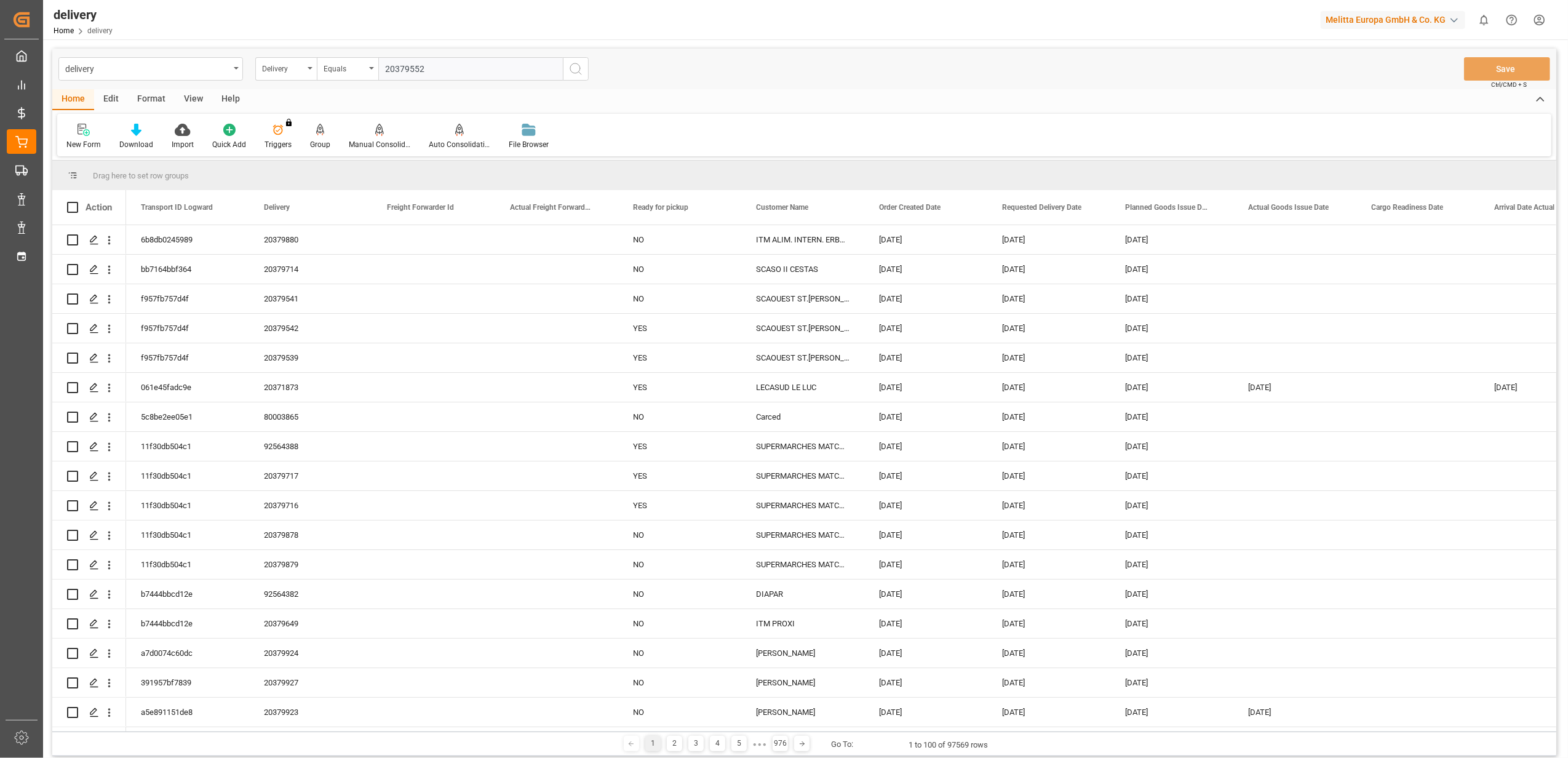
click at [579, 67] on circle "search button" at bounding box center [575, 68] width 10 height 10
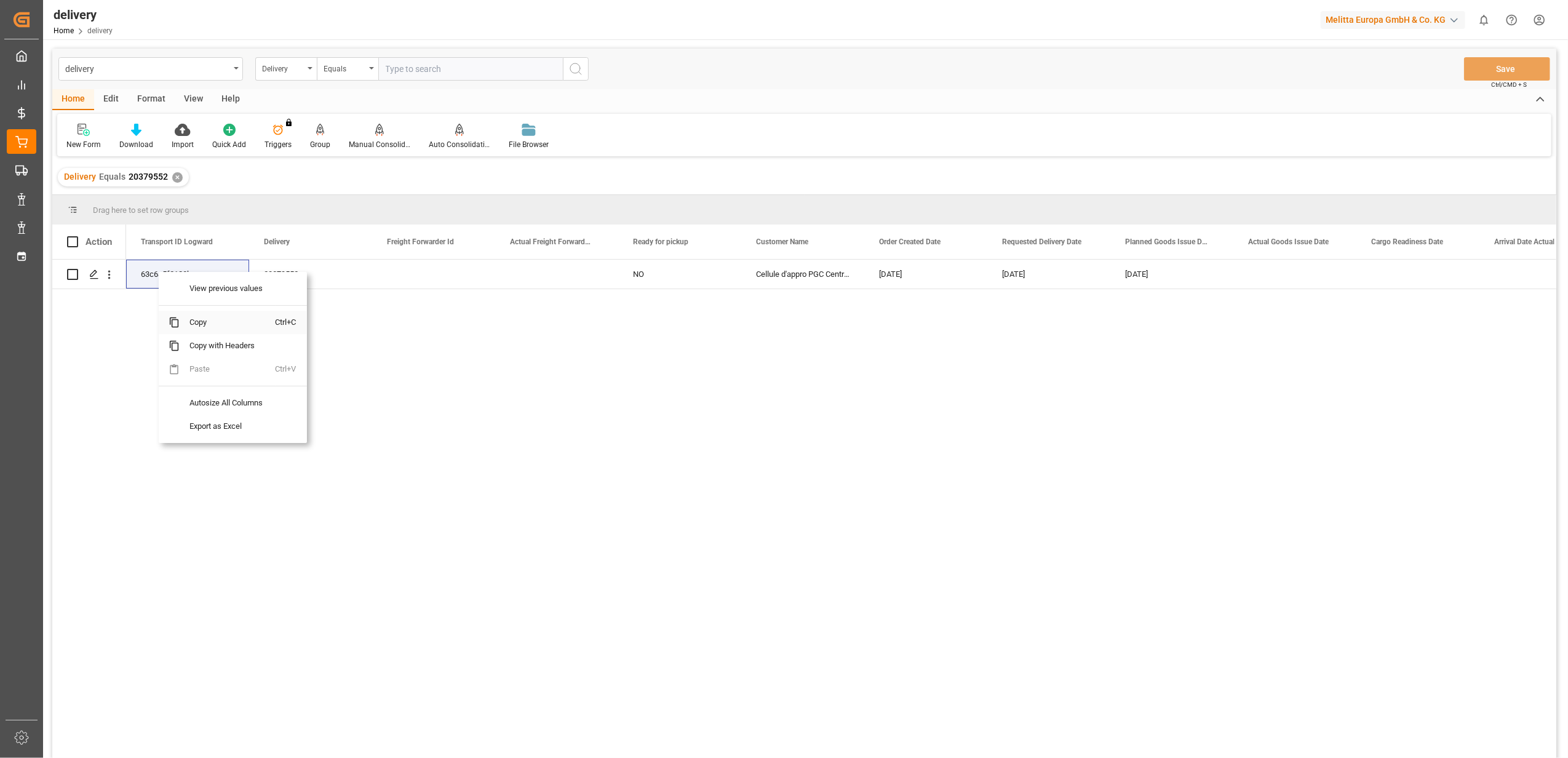
click at [205, 327] on span "Copy" at bounding box center [228, 322] width 96 height 23
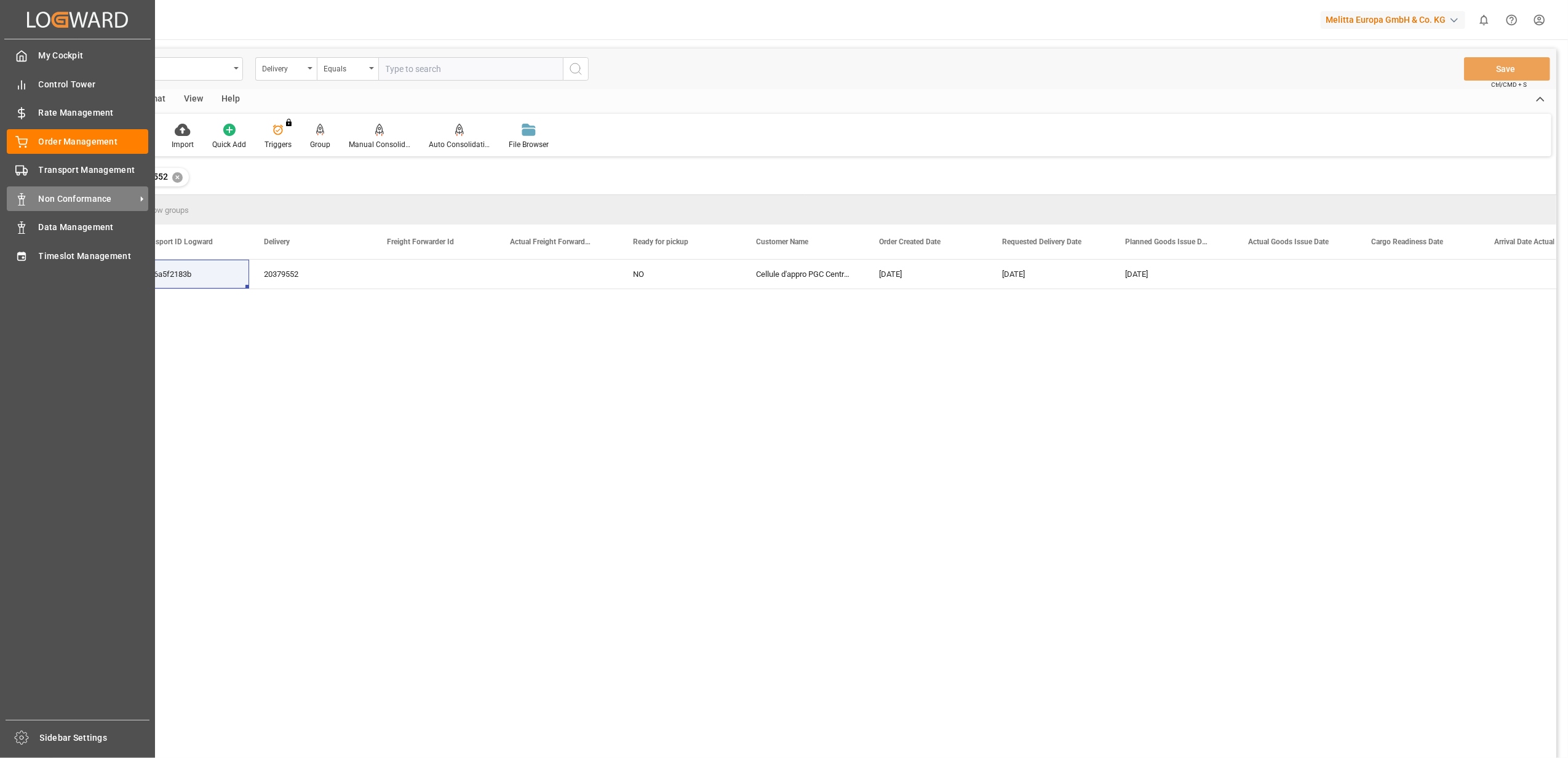
click at [99, 192] on span "Non Conformance" at bounding box center [87, 199] width 97 height 13
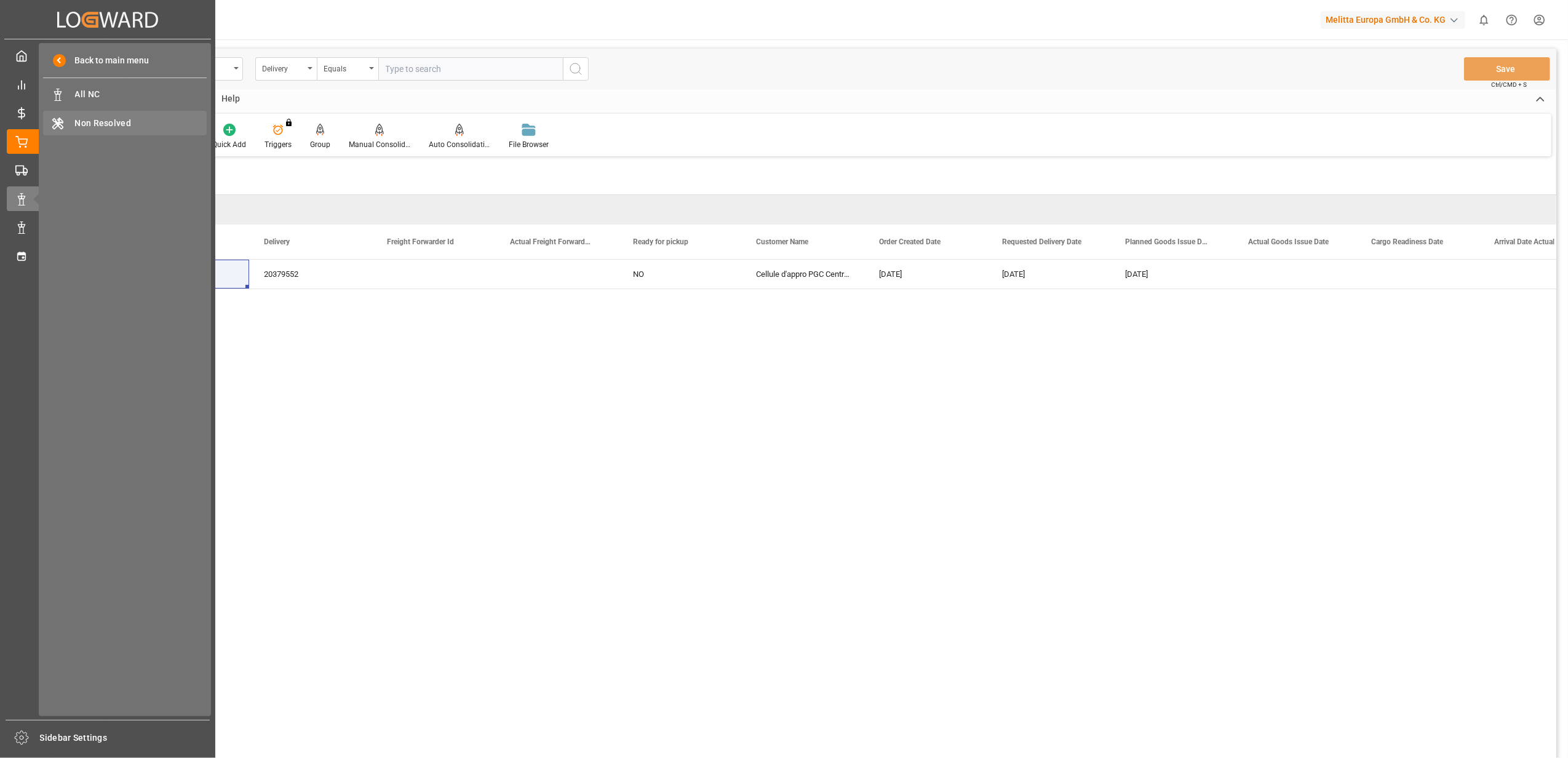
click at [134, 124] on span "Non Resolved" at bounding box center [141, 123] width 132 height 13
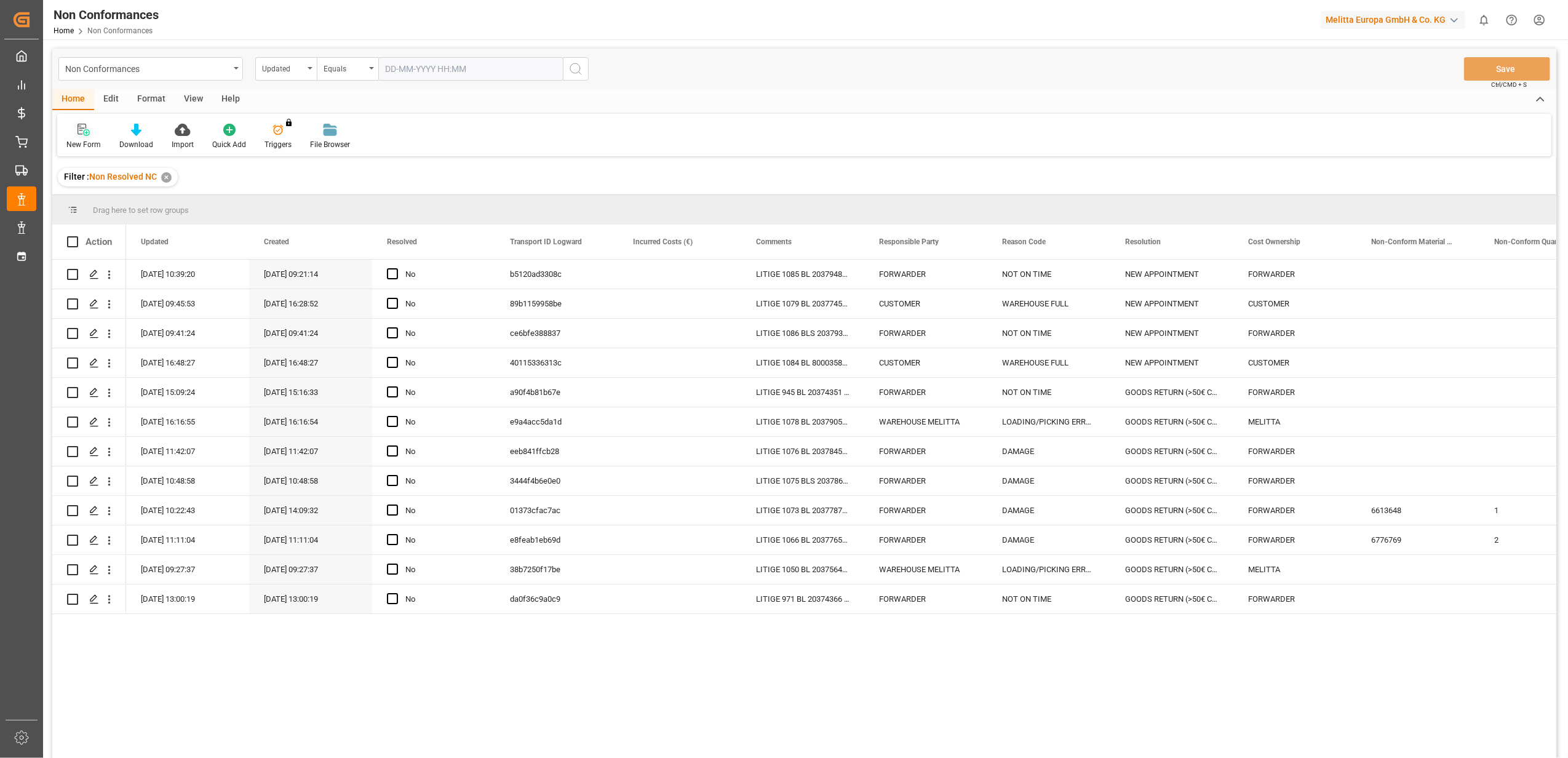
click at [91, 131] on div at bounding box center [83, 130] width 34 height 13
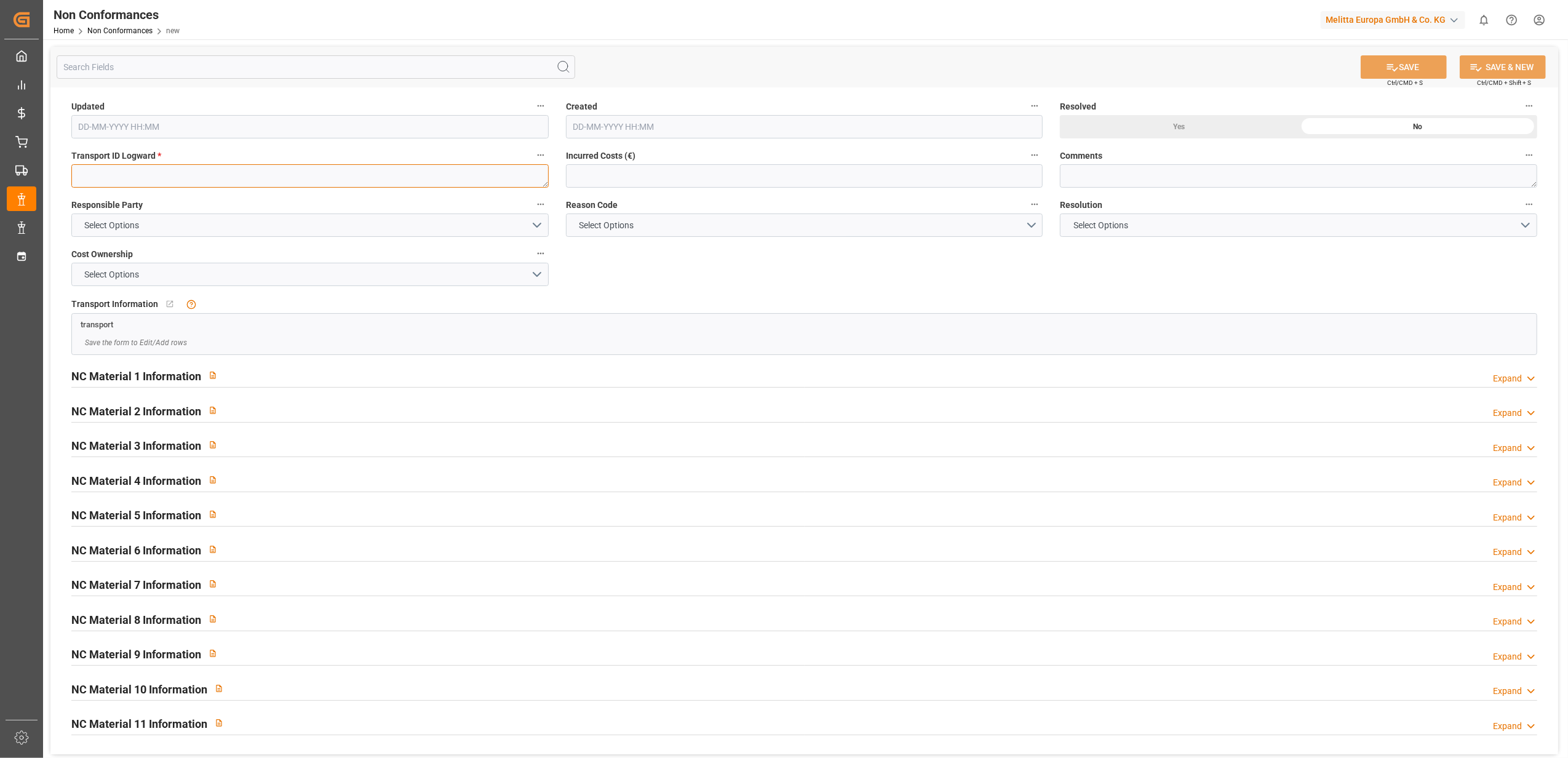
click at [458, 168] on textarea at bounding box center [310, 176] width 477 height 23
paste textarea "63c6a5f2183b"
type textarea "63c6a5f2183b"
click at [536, 224] on button "Select Options" at bounding box center [310, 225] width 477 height 23
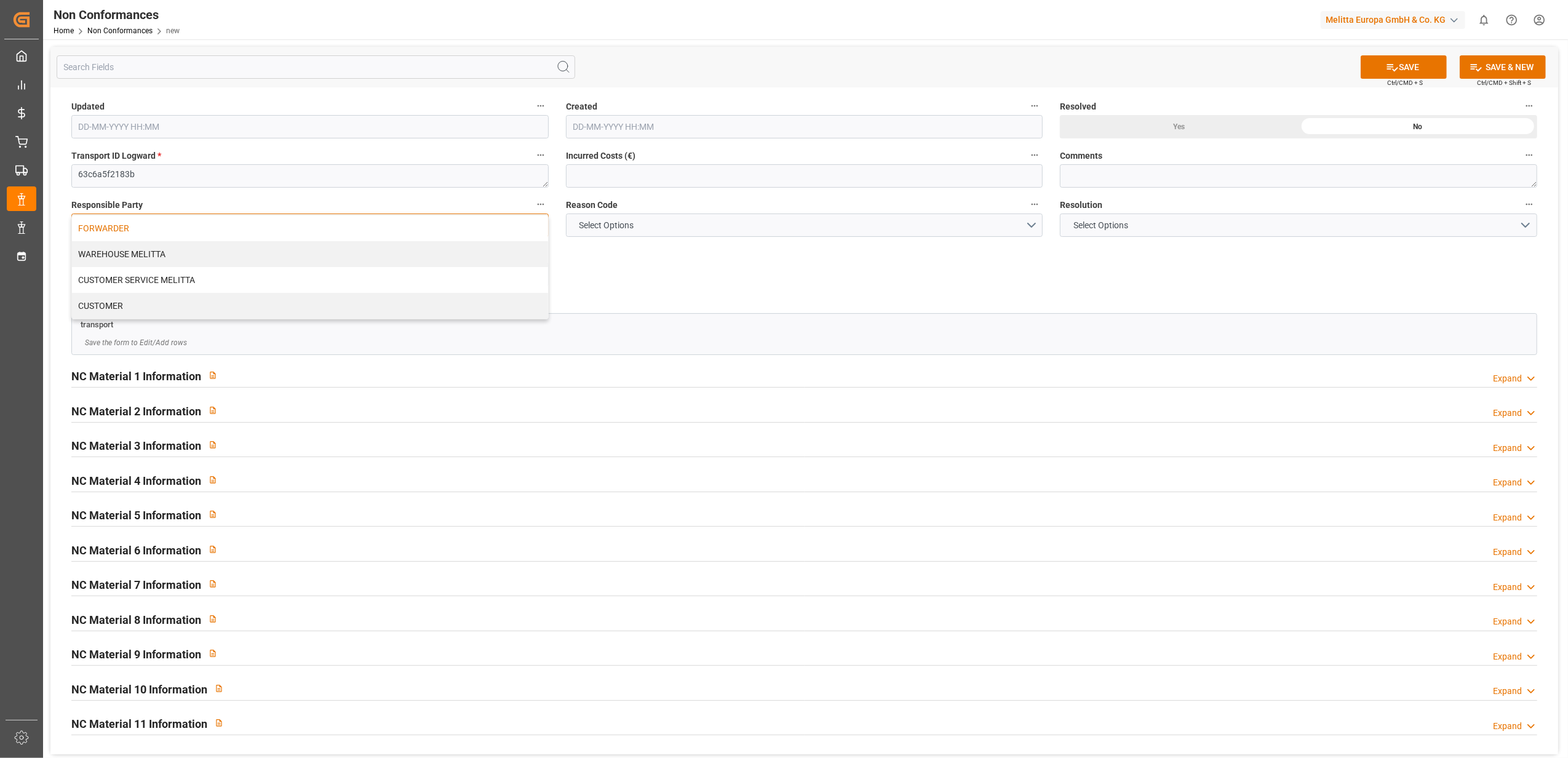
click at [419, 234] on div "FORWARDER" at bounding box center [310, 229] width 476 height 26
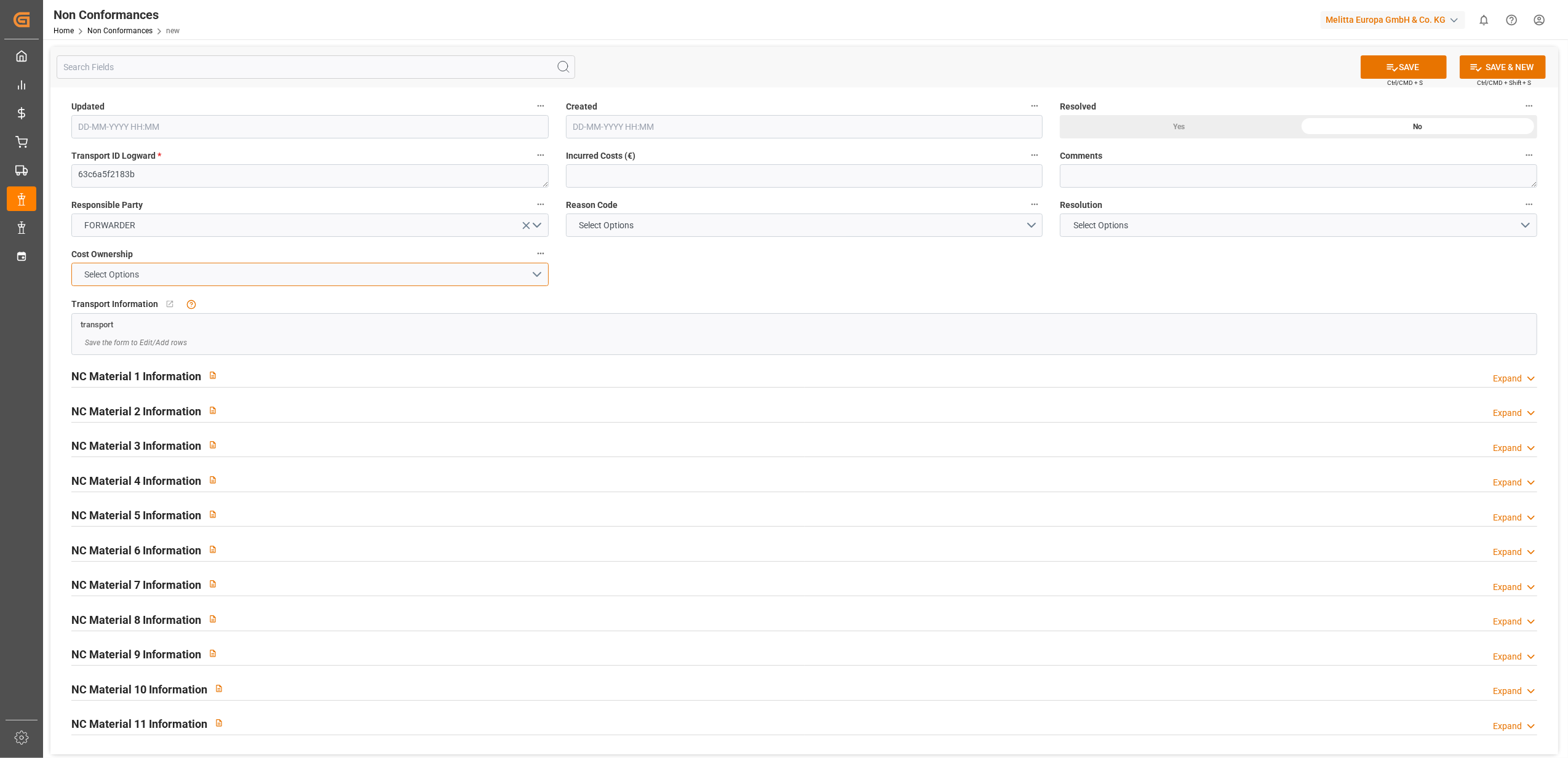
click at [533, 273] on button "Select Options" at bounding box center [310, 274] width 477 height 23
click at [353, 278] on div "FORWARDER" at bounding box center [310, 277] width 476 height 26
click at [1021, 224] on button "Select Options" at bounding box center [805, 225] width 477 height 23
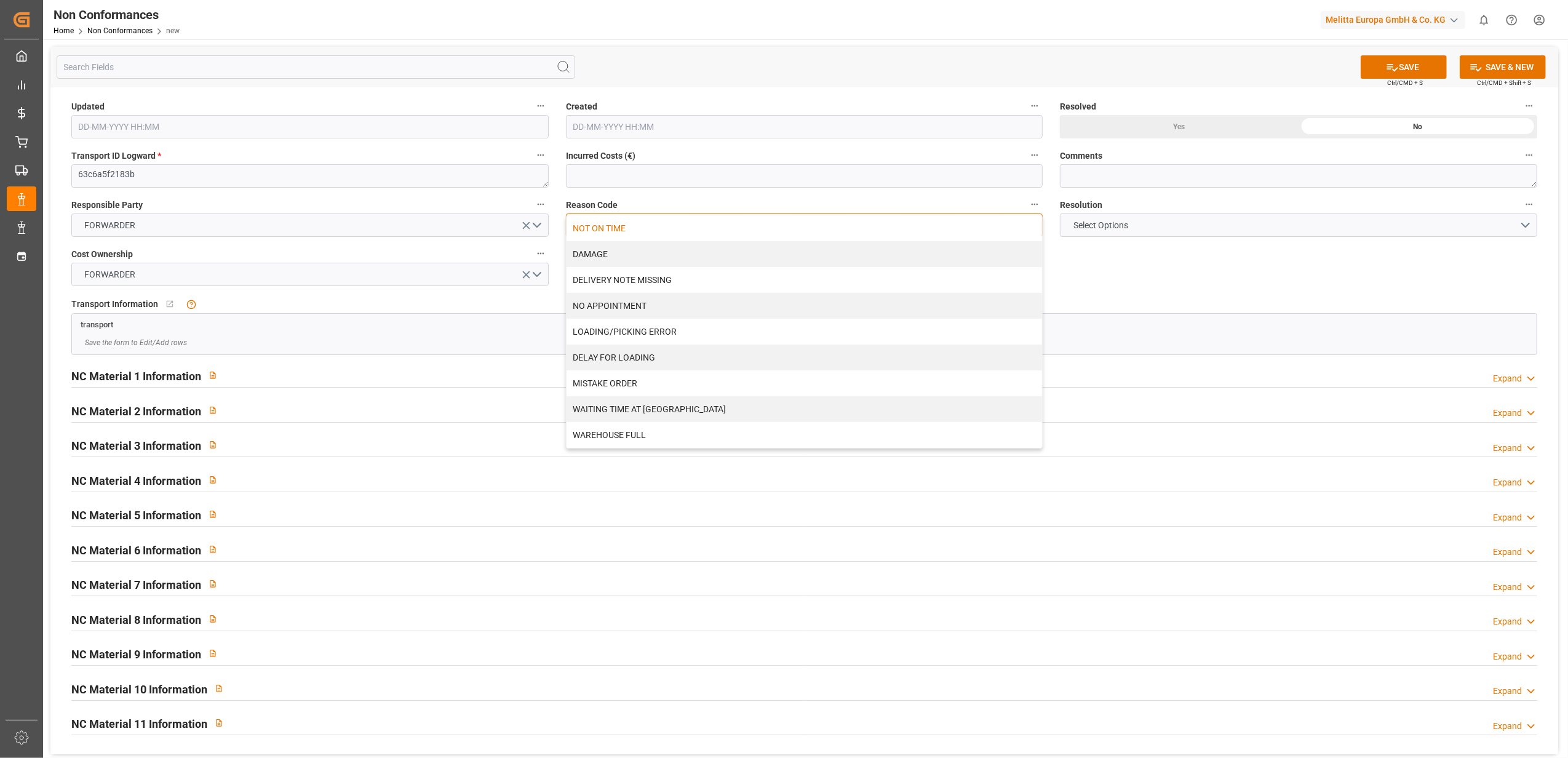
click at [633, 227] on div "NOT ON TIME" at bounding box center [805, 229] width 476 height 26
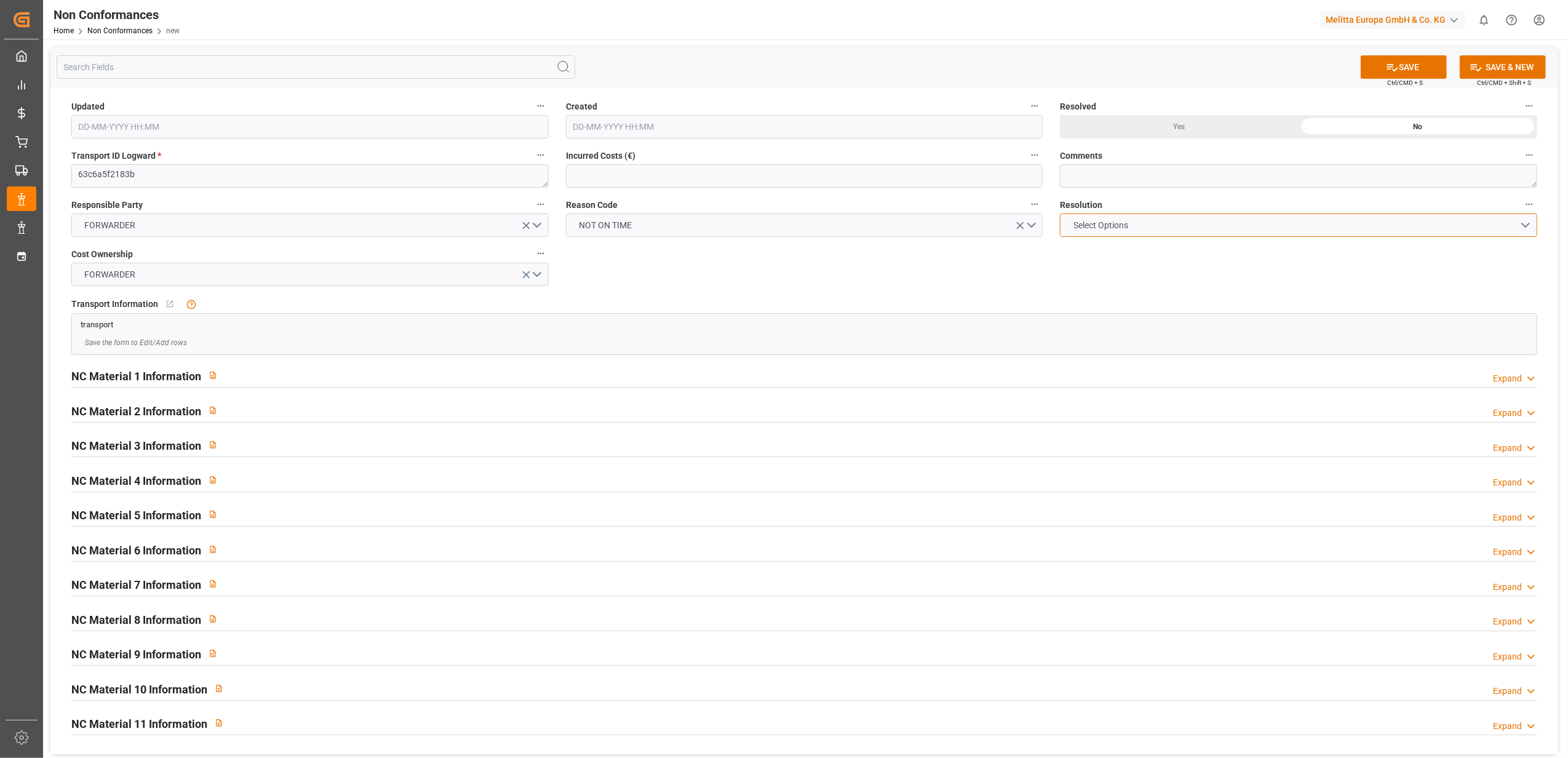
click at [1525, 224] on button "Select Options" at bounding box center [1298, 225] width 477 height 23
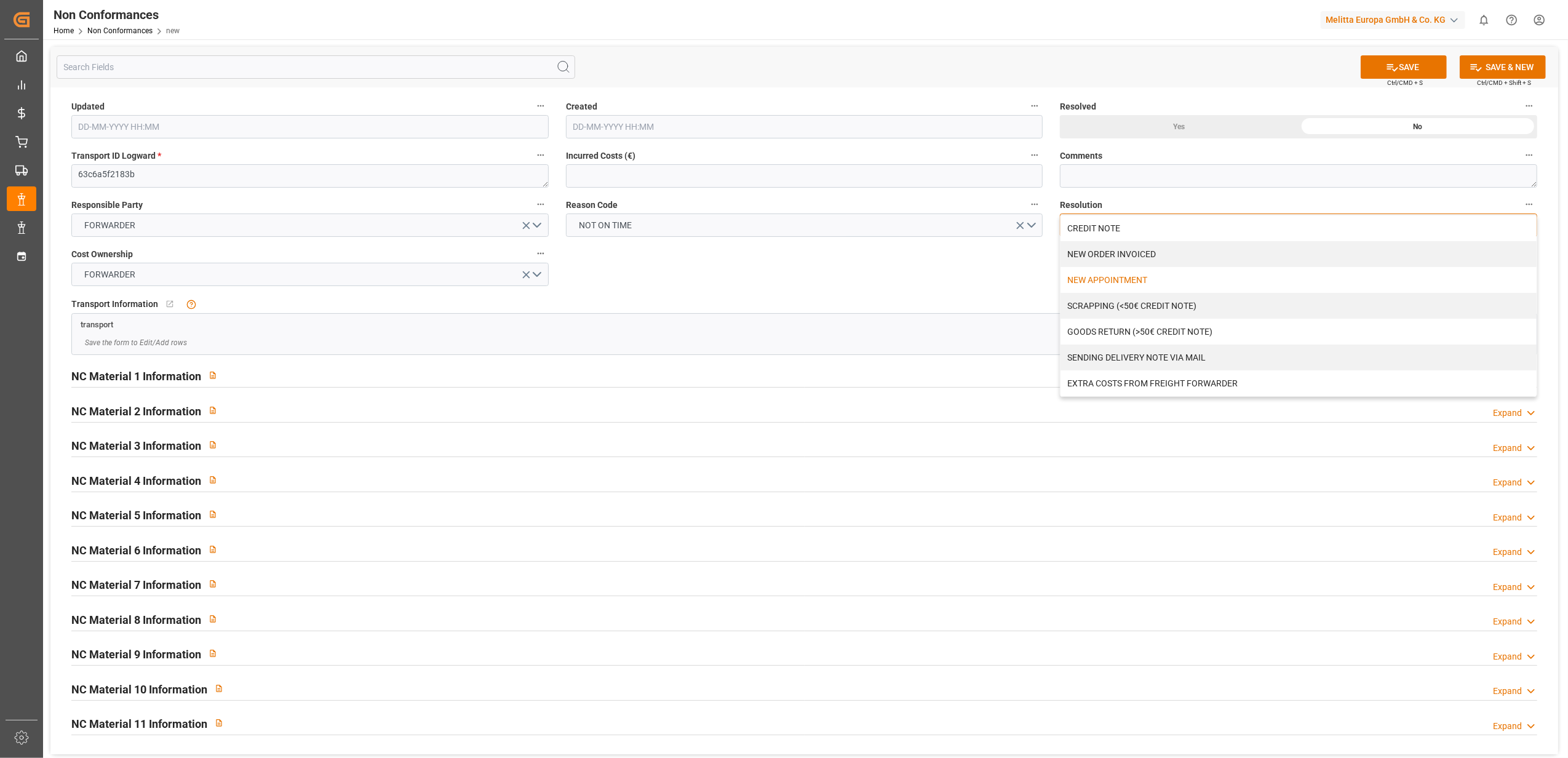
click at [1092, 278] on div "NEW APPOINTMENT" at bounding box center [1298, 280] width 476 height 26
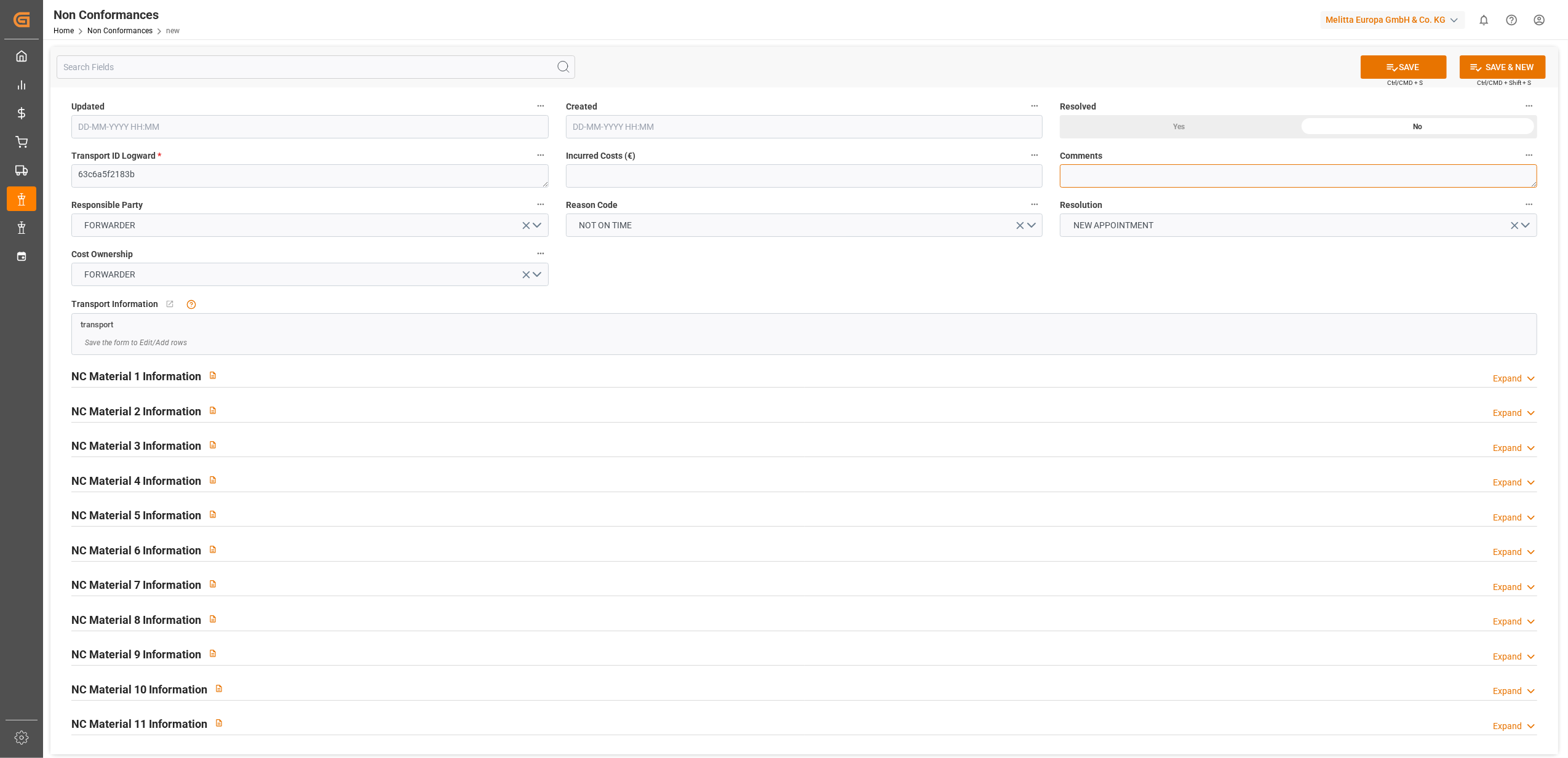
click at [1086, 175] on textarea at bounding box center [1298, 176] width 477 height 23
type textarea "LITIGE 1088 BL 20379552 20379551 92563716 Transport annulé, ne pourra être livr…"
click at [1413, 67] on button "SAVE" at bounding box center [1403, 67] width 86 height 23
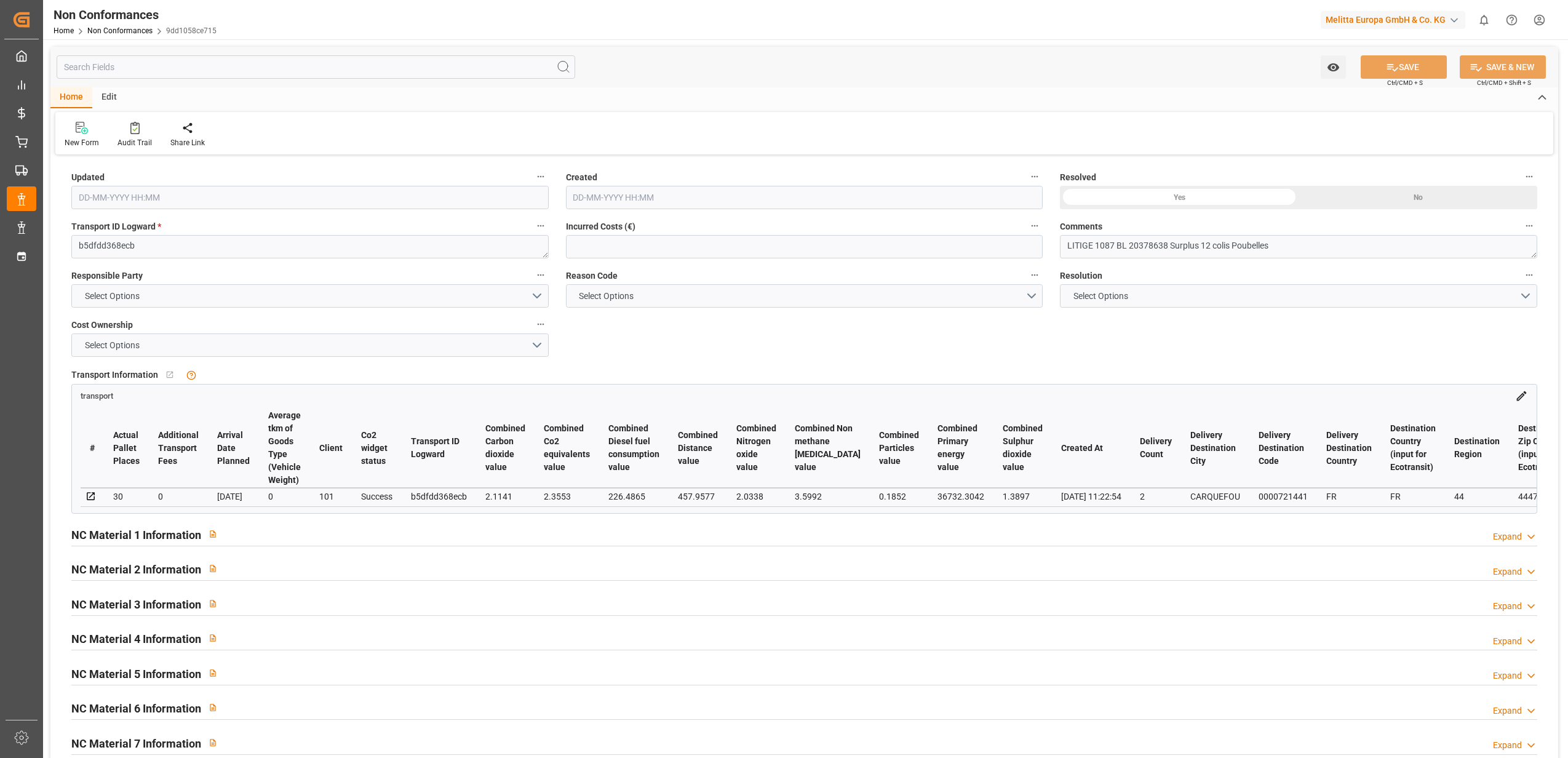
type input "07-10-2025 08:52"
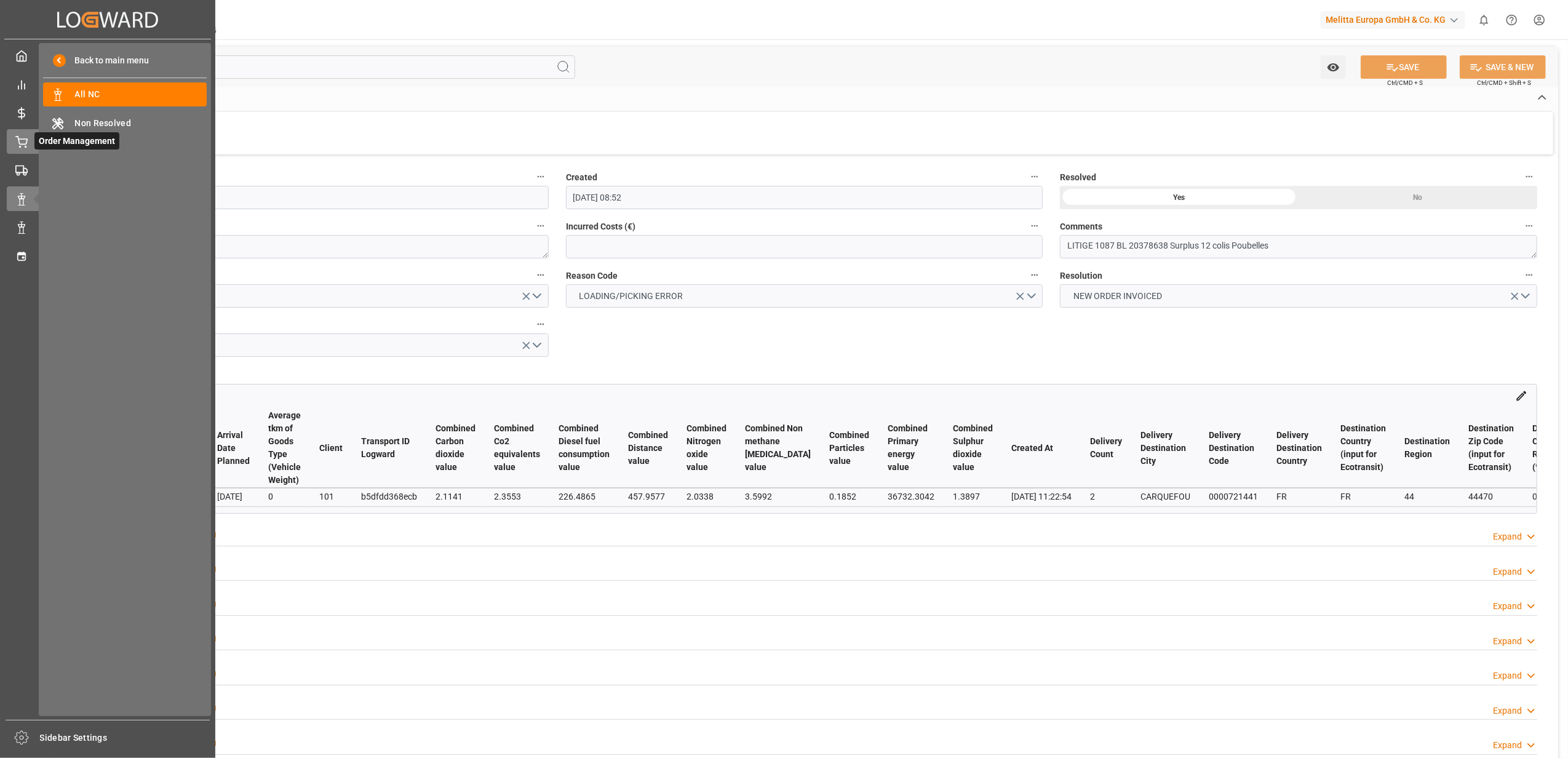
click at [38, 136] on span "Order Management" at bounding box center [76, 141] width 85 height 17
